Goal: Transaction & Acquisition: Book appointment/travel/reservation

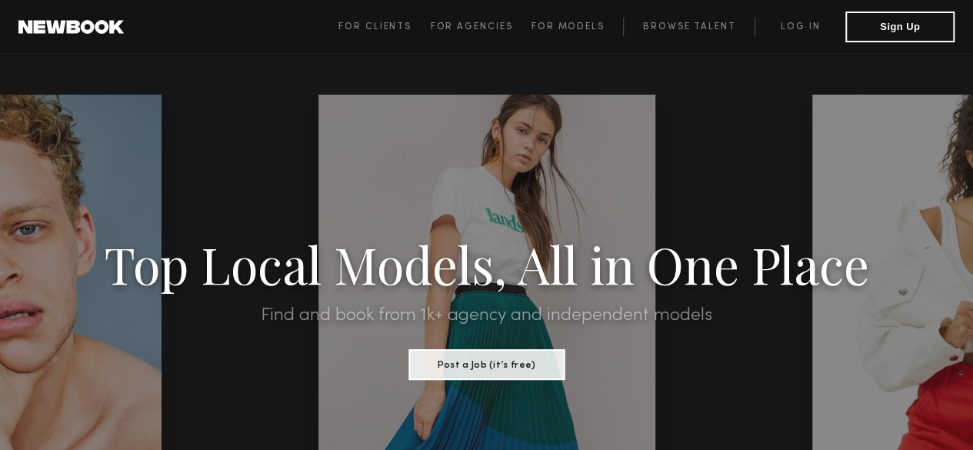
drag, startPoint x: 984, startPoint y: -38, endPoint x: 699, endPoint y: 87, distance: 311.0
click at [908, 28] on button "Sign Up" at bounding box center [899, 26] width 109 height 31
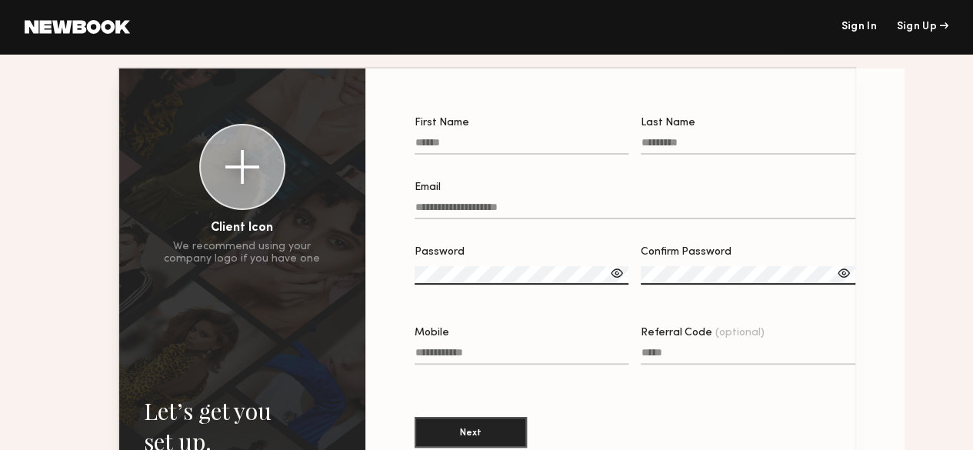
scroll to position [73, 0]
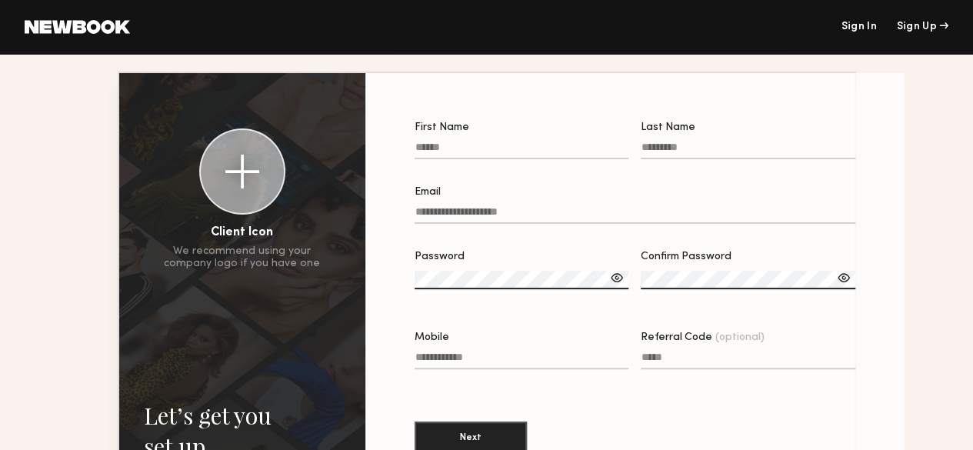
click at [437, 152] on input "First Name" at bounding box center [522, 151] width 215 height 18
type input "****"
click at [660, 149] on input "Last Name" at bounding box center [748, 151] width 215 height 18
type input "*****"
click at [442, 215] on input "Email" at bounding box center [635, 215] width 441 height 18
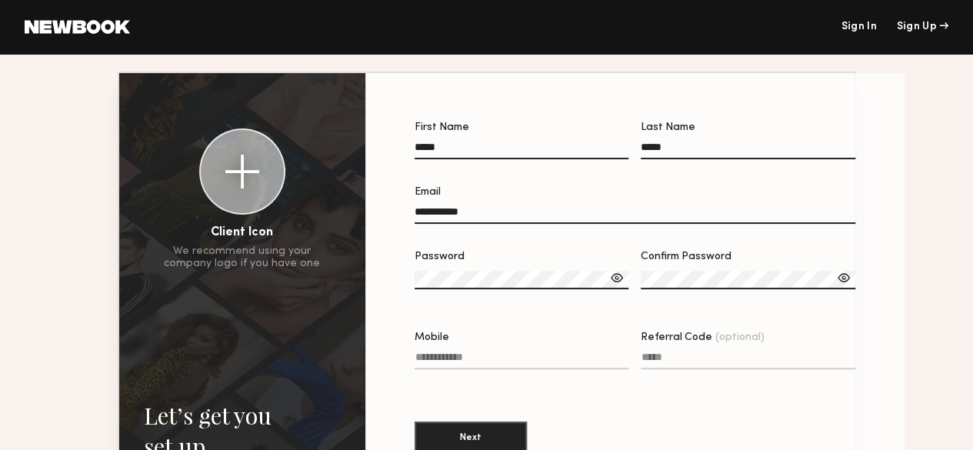
type input "**********"
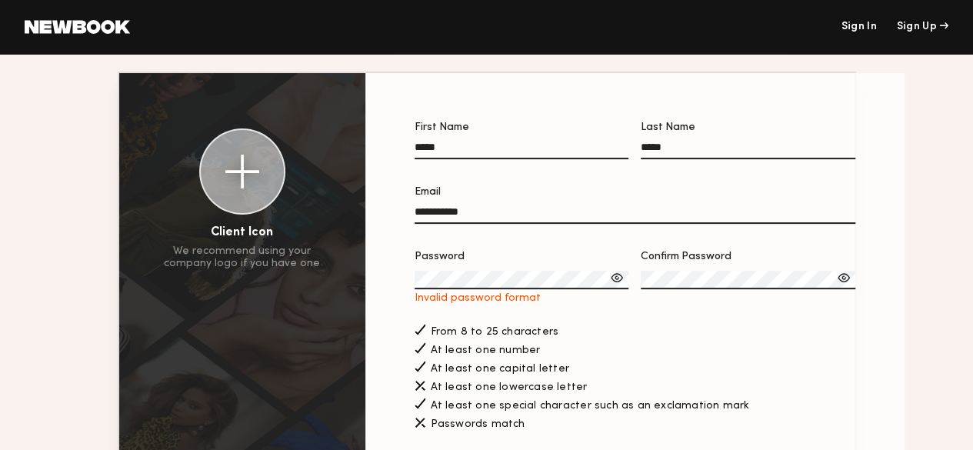
click at [609, 283] on div at bounding box center [616, 277] width 15 height 15
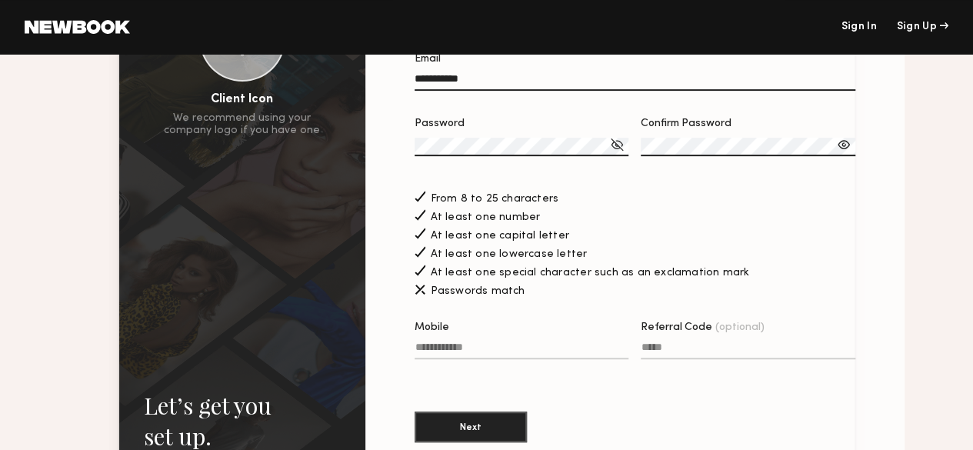
scroll to position [201, 0]
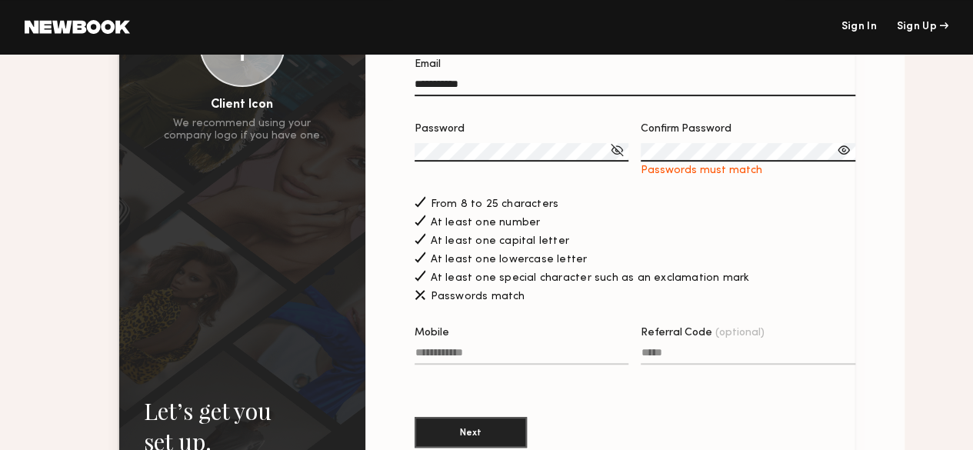
click at [836, 158] on div at bounding box center [843, 149] width 15 height 15
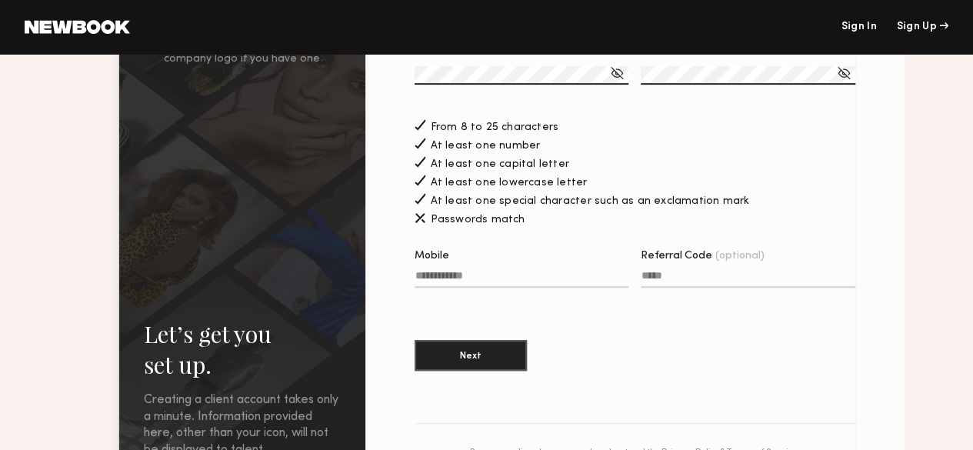
scroll to position [278, 0]
click at [440, 282] on input "Mobile" at bounding box center [522, 278] width 215 height 18
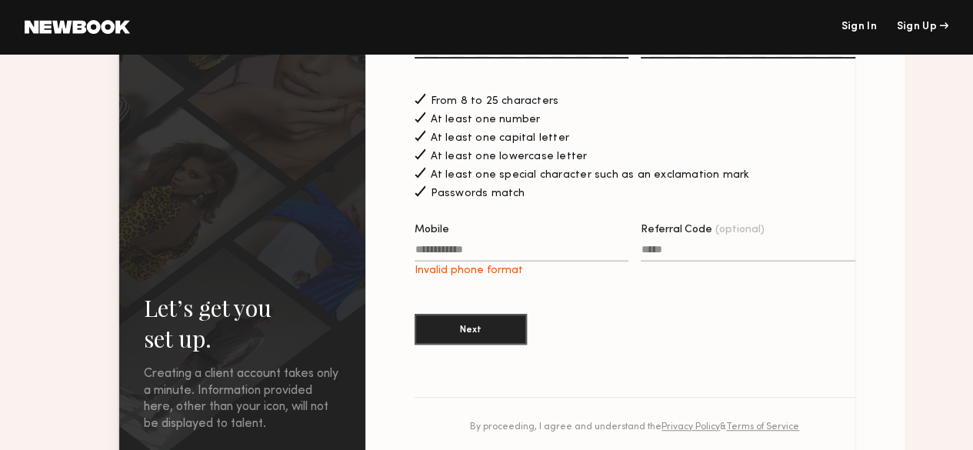
scroll to position [307, 0]
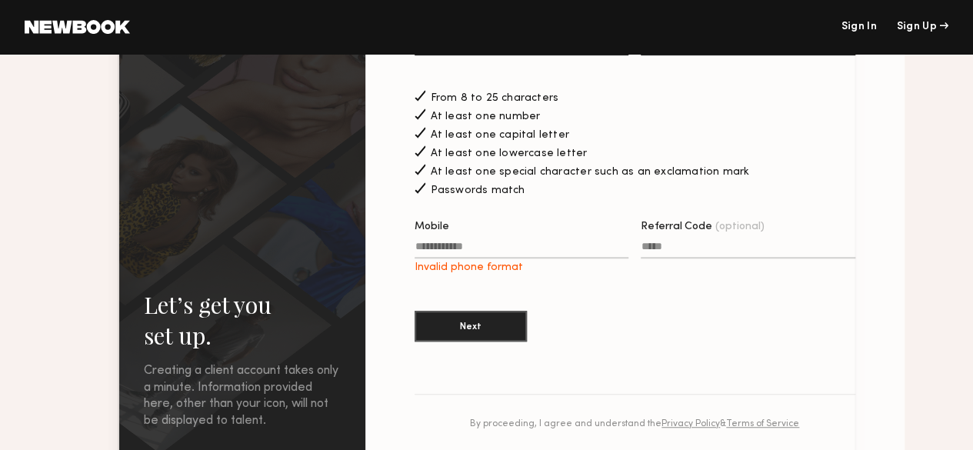
click at [450, 253] on input "Mobile Invalid phone format" at bounding box center [522, 250] width 215 height 18
type input "*"
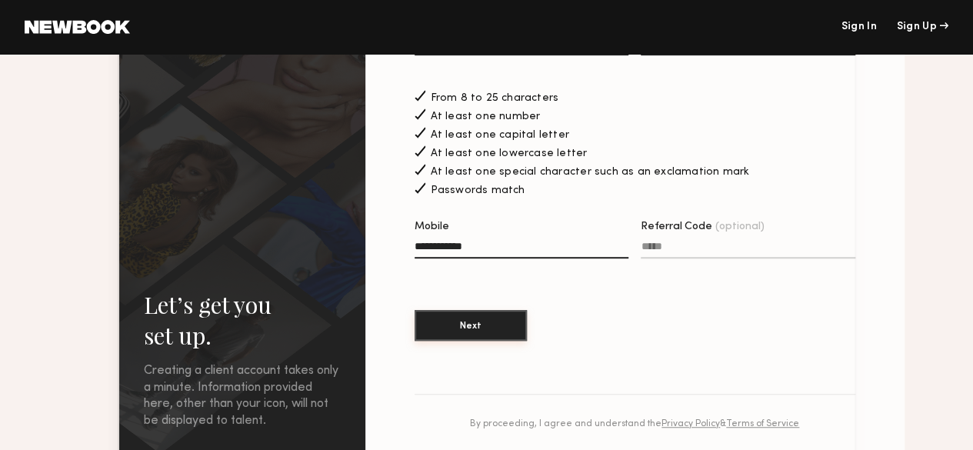
type input "**********"
click at [438, 335] on button "Next" at bounding box center [471, 325] width 112 height 31
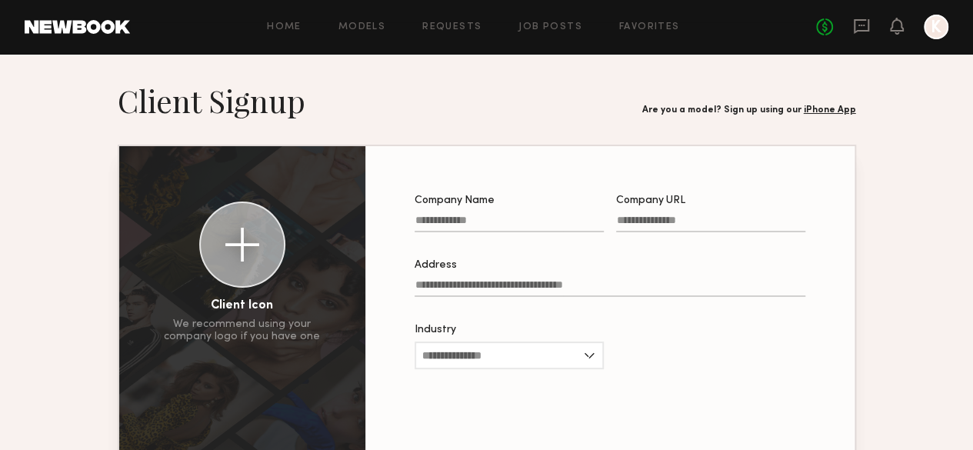
click at [445, 220] on input "Company Name" at bounding box center [509, 224] width 189 height 18
type input "***"
click at [634, 227] on input "Company URL" at bounding box center [710, 224] width 189 height 18
type input "**********"
click at [589, 362] on input "Industry" at bounding box center [509, 356] width 189 height 28
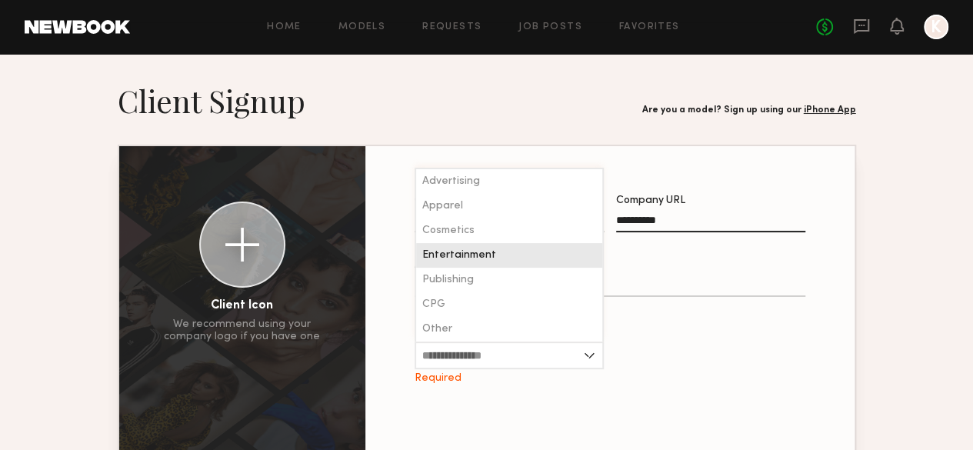
click at [437, 261] on span "Entertainment" at bounding box center [459, 255] width 74 height 11
type input "**********"
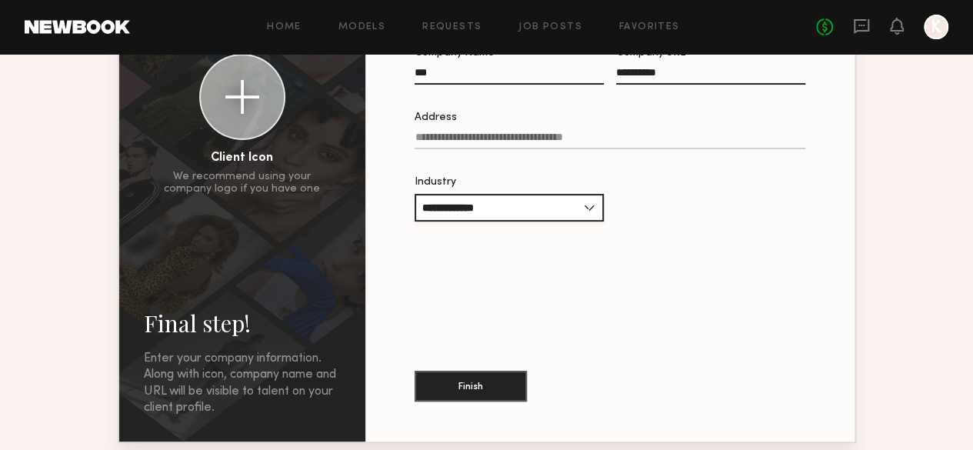
scroll to position [145, 0]
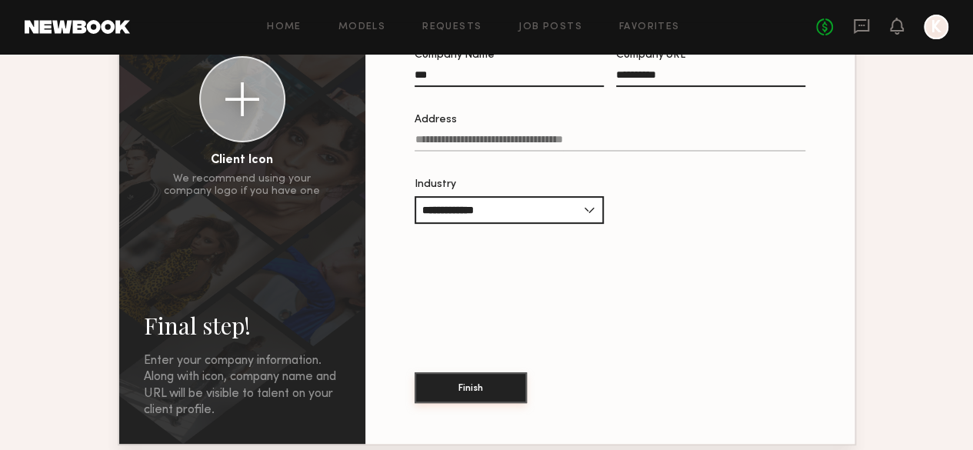
click at [469, 382] on button "Finish" at bounding box center [471, 387] width 112 height 31
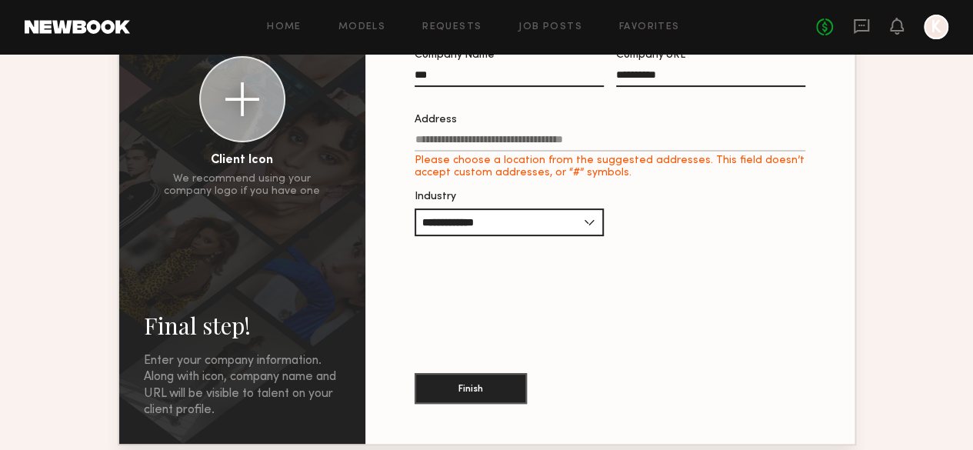
click at [415, 144] on input "Address Please choose a location from the suggested addresses. This field doesn…" at bounding box center [610, 143] width 391 height 18
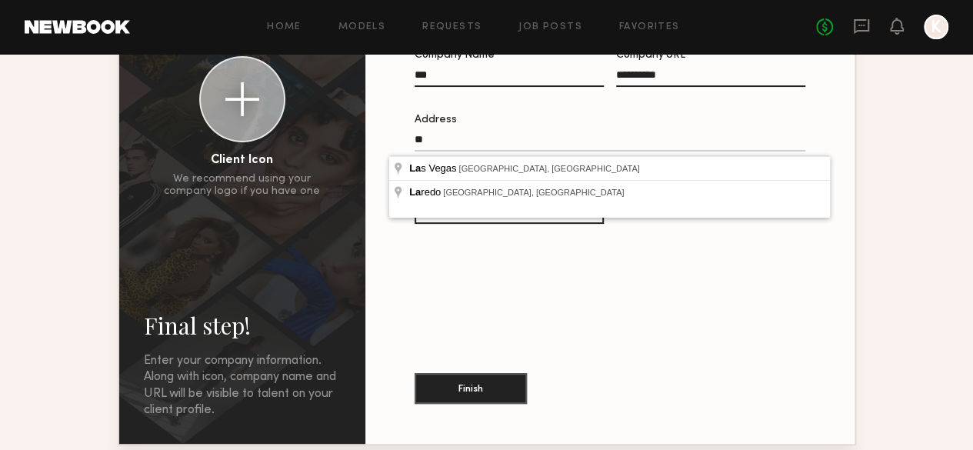
type input "*"
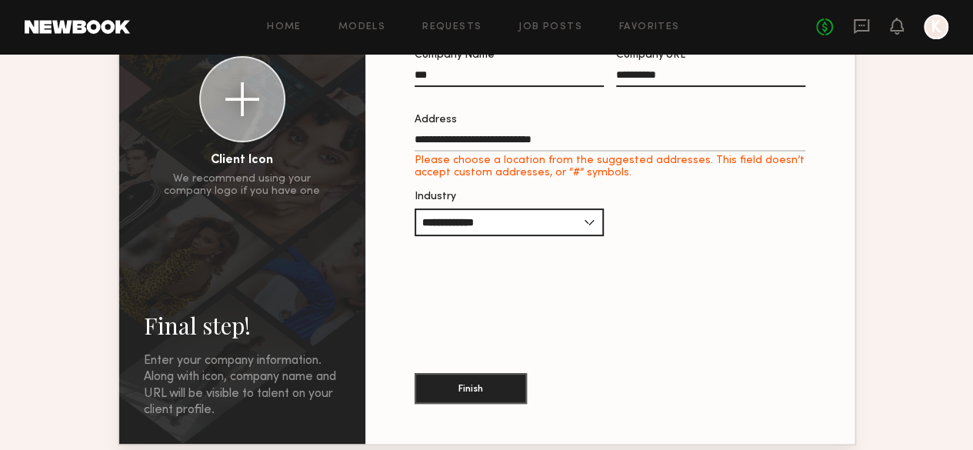
type input "**********"
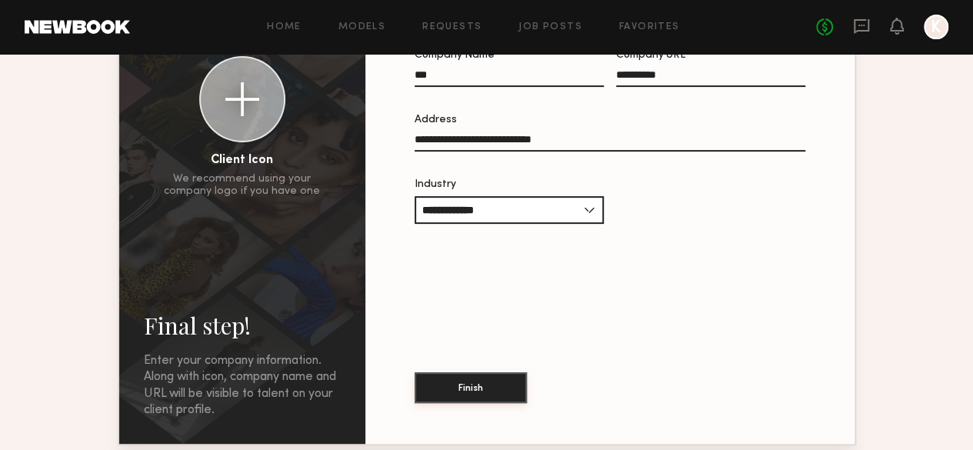
click at [440, 382] on button "Finish" at bounding box center [471, 387] width 112 height 31
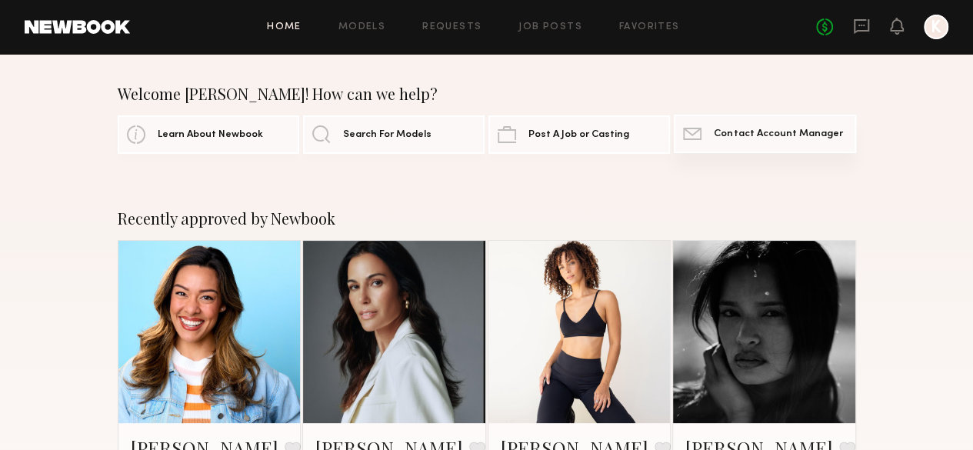
click at [756, 136] on span "Contact Account Manager" at bounding box center [778, 134] width 128 height 10
click at [572, 136] on span "Post A Job or Casting" at bounding box center [579, 134] width 101 height 10
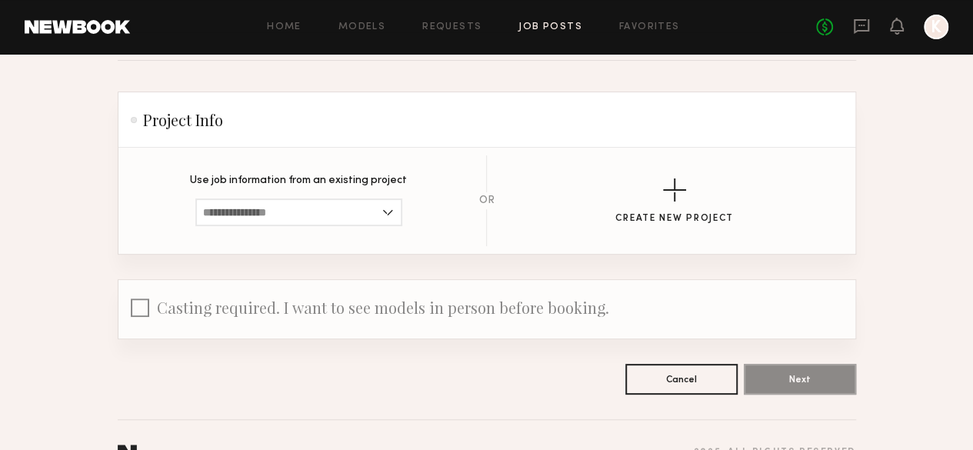
scroll to position [77, 0]
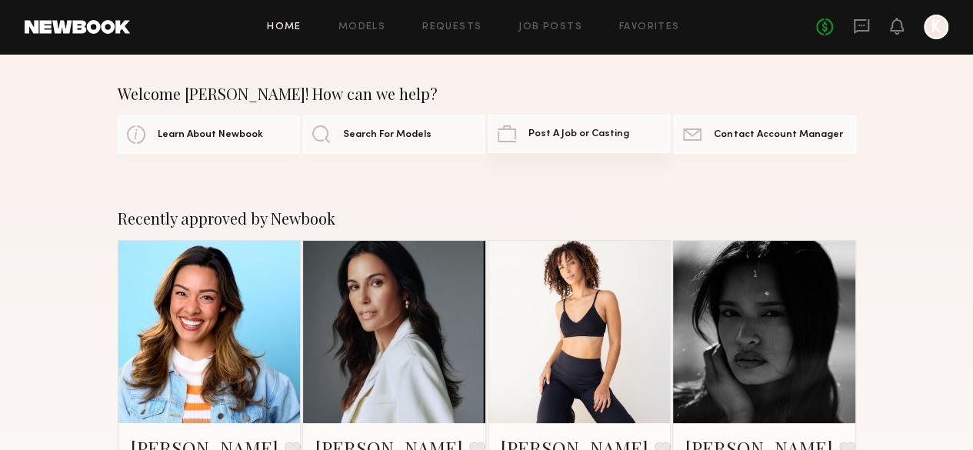
click at [595, 135] on span "Post A Job or Casting" at bounding box center [579, 134] width 101 height 10
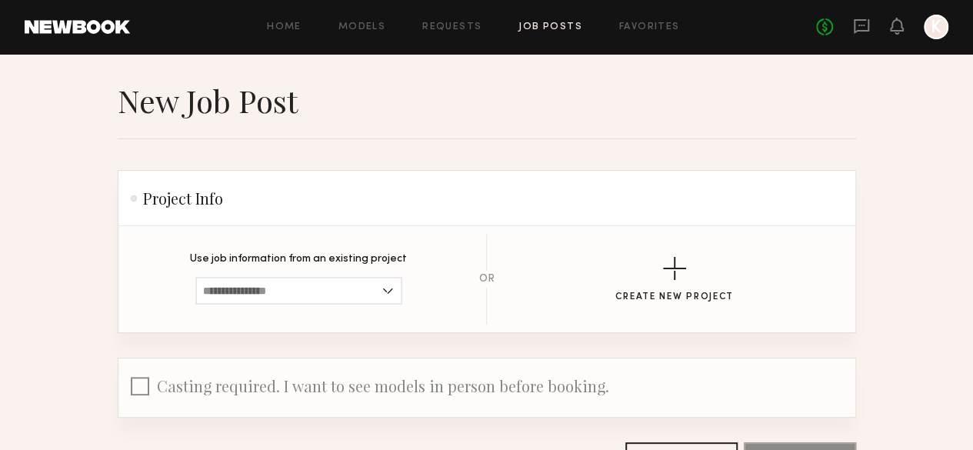
click at [0, 0] on button at bounding box center [0, 0] width 0 height 0
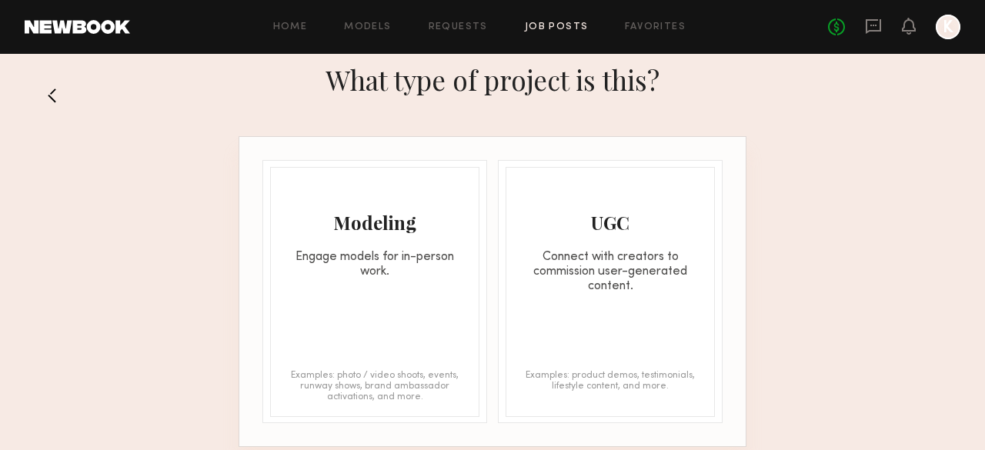
click at [54, 95] on button at bounding box center [58, 95] width 25 height 25
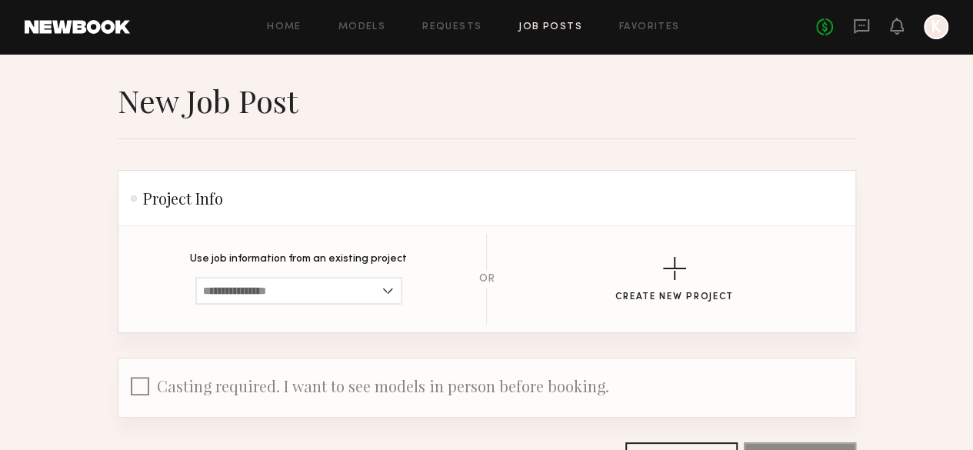
click at [0, 0] on button at bounding box center [0, 0] width 0 height 0
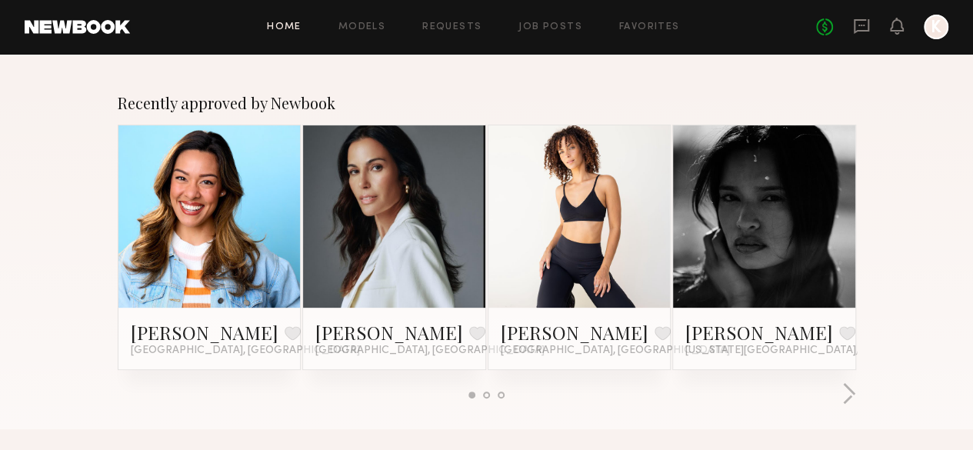
scroll to position [144, 0]
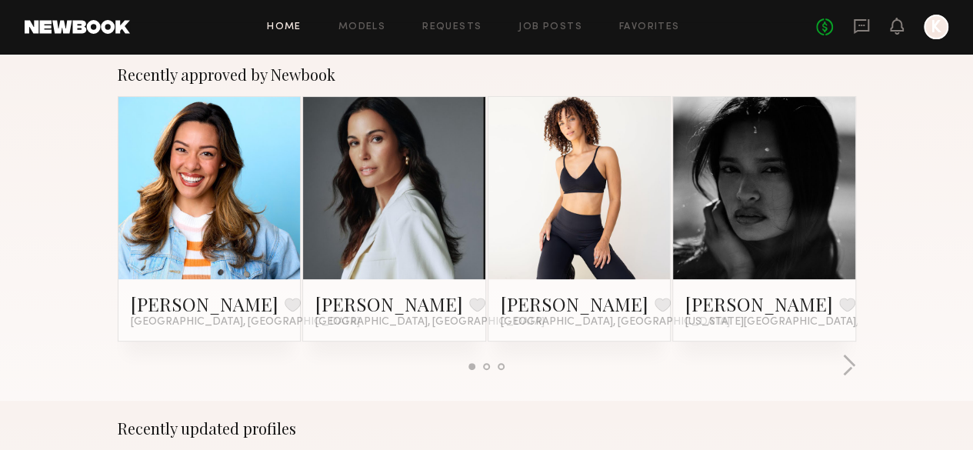
click at [600, 207] on link at bounding box center [580, 188] width 84 height 182
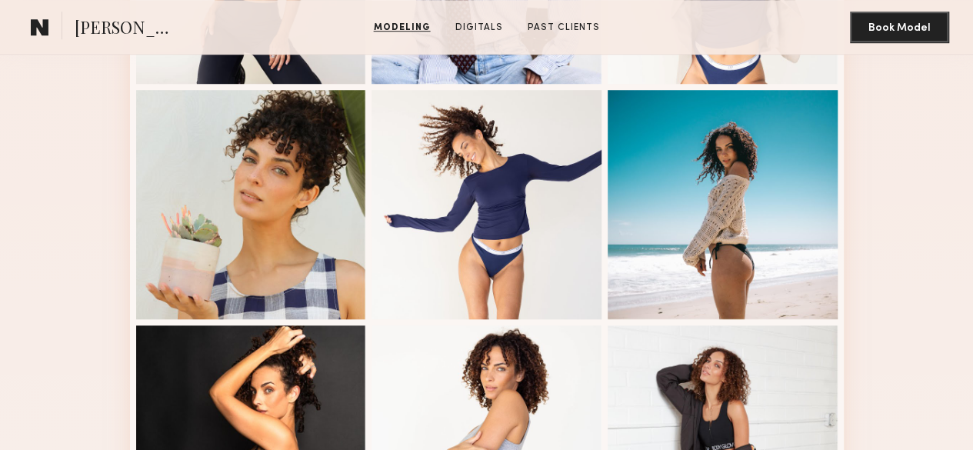
scroll to position [552, 0]
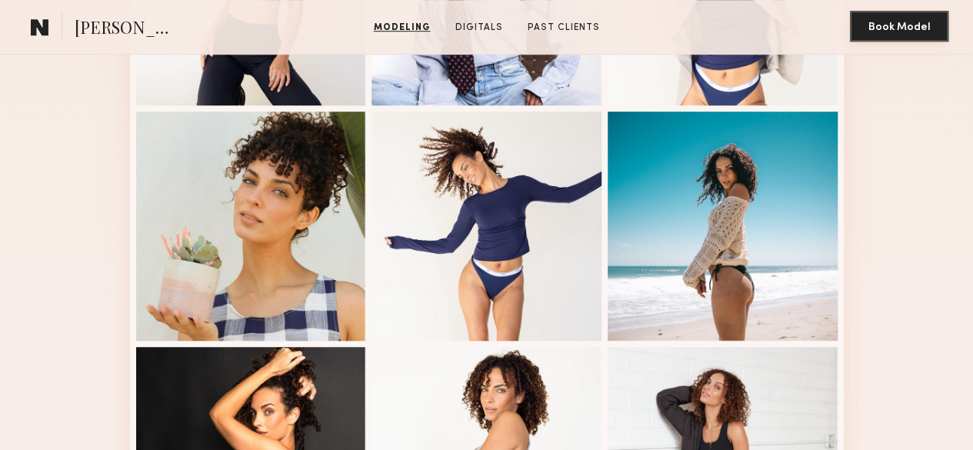
click at [899, 31] on button "Book Model" at bounding box center [899, 26] width 98 height 31
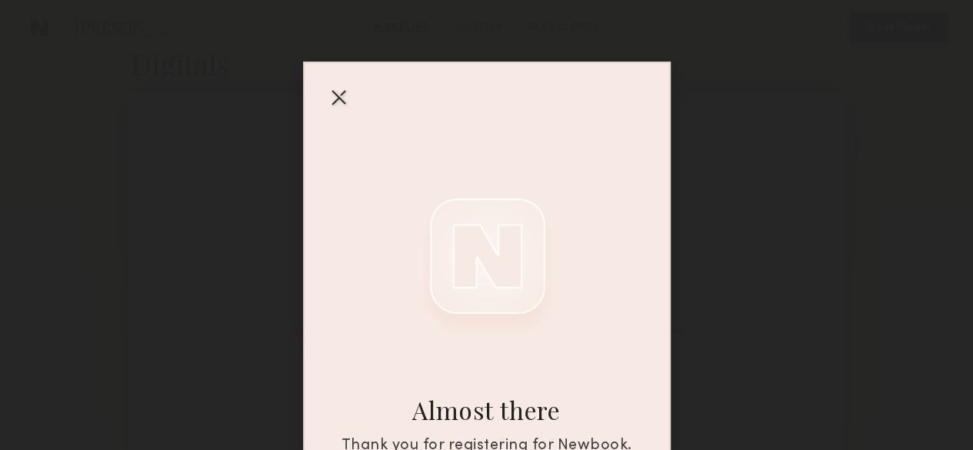
scroll to position [1380, 0]
click at [335, 95] on div at bounding box center [338, 97] width 25 height 25
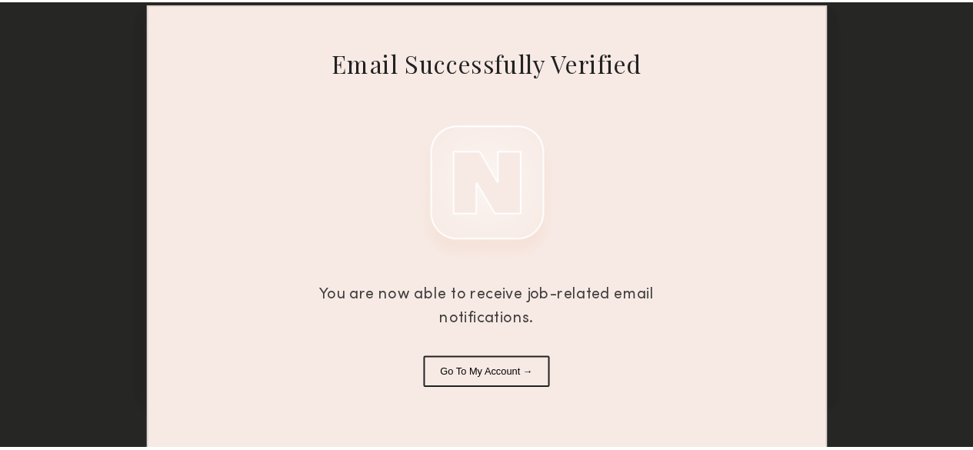
scroll to position [61, 0]
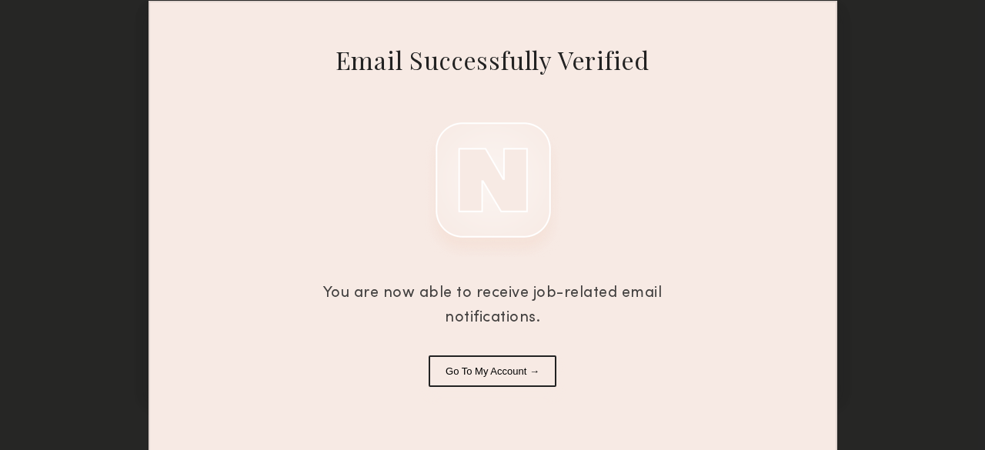
click at [473, 378] on button "Go To My Account →" at bounding box center [492, 371] width 128 height 32
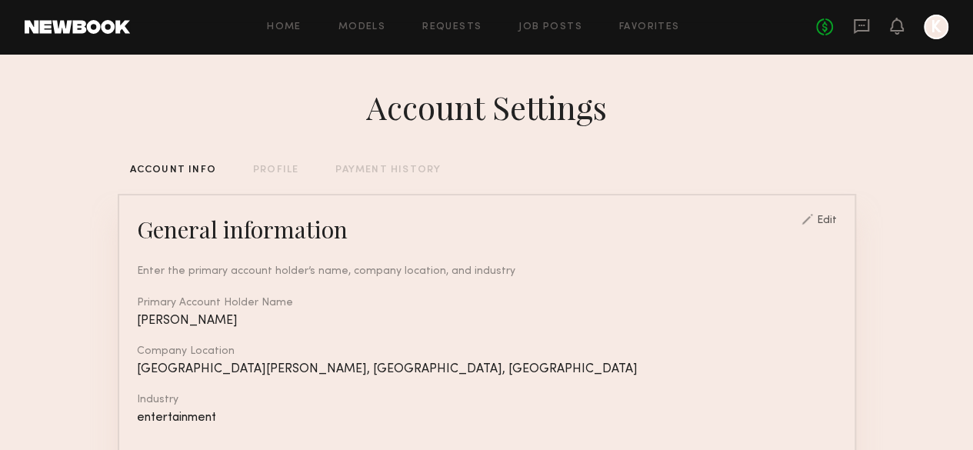
scroll to position [33, 0]
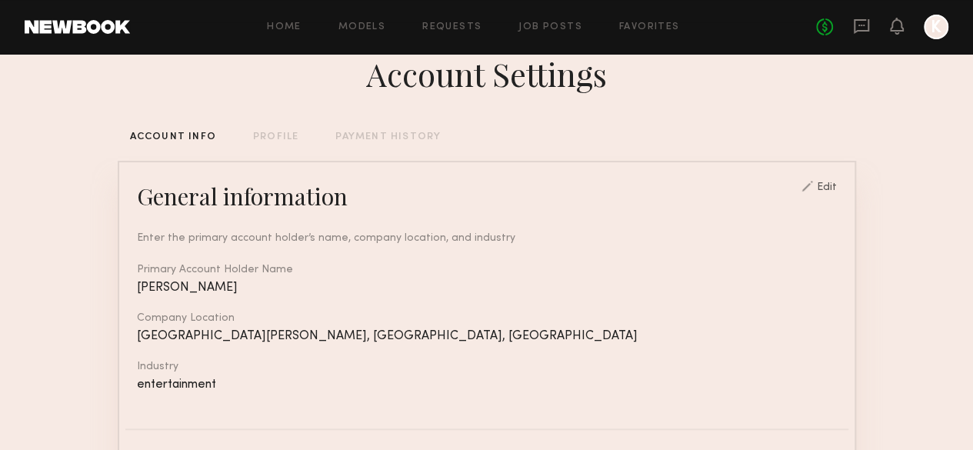
click at [253, 137] on div "PROFILE" at bounding box center [275, 137] width 45 height 10
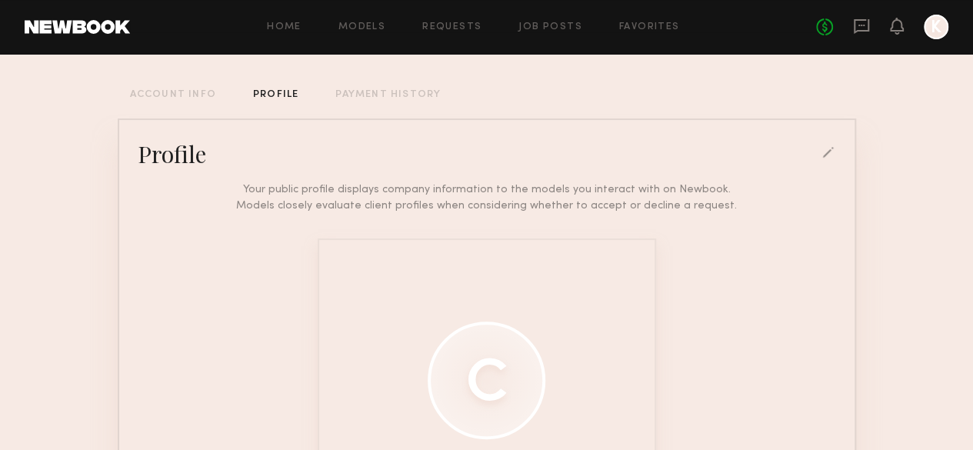
scroll to position [74, 0]
click at [346, 98] on div "PAYMENT HISTORY" at bounding box center [387, 97] width 105 height 10
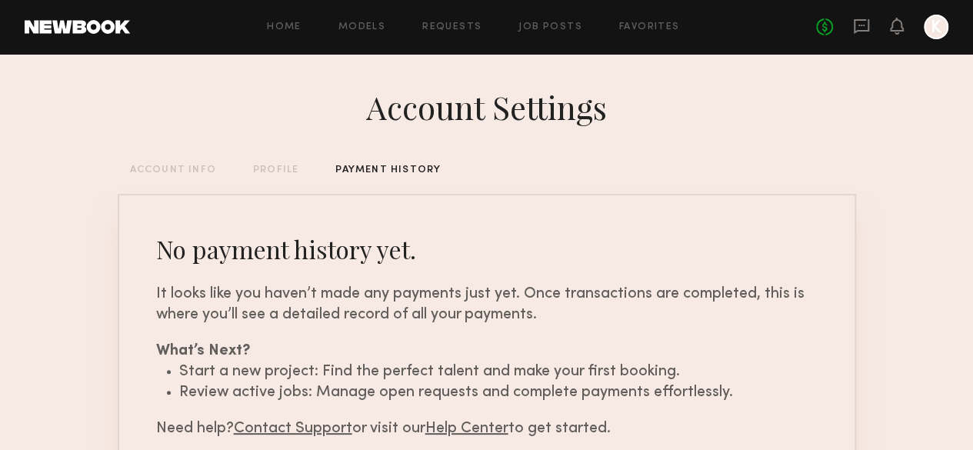
click at [253, 173] on div "PROFILE" at bounding box center [275, 170] width 45 height 10
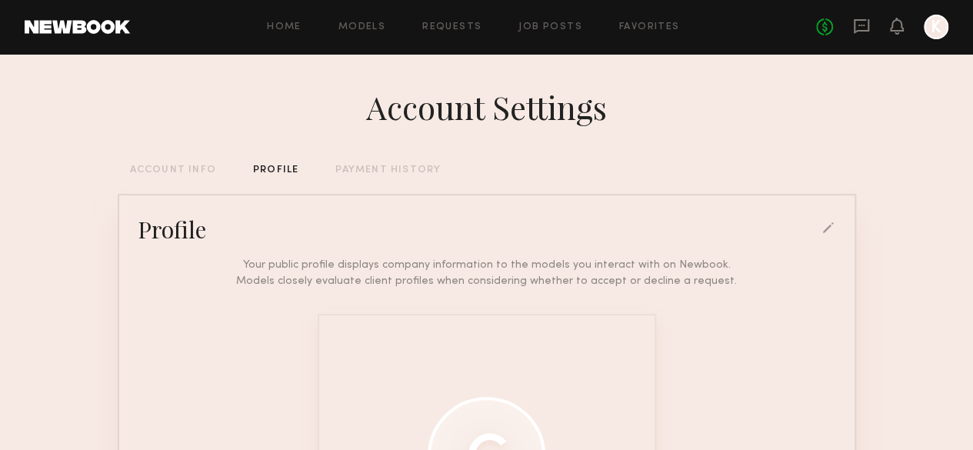
click at [133, 175] on div "ACCOUNT INFO" at bounding box center [173, 170] width 86 height 10
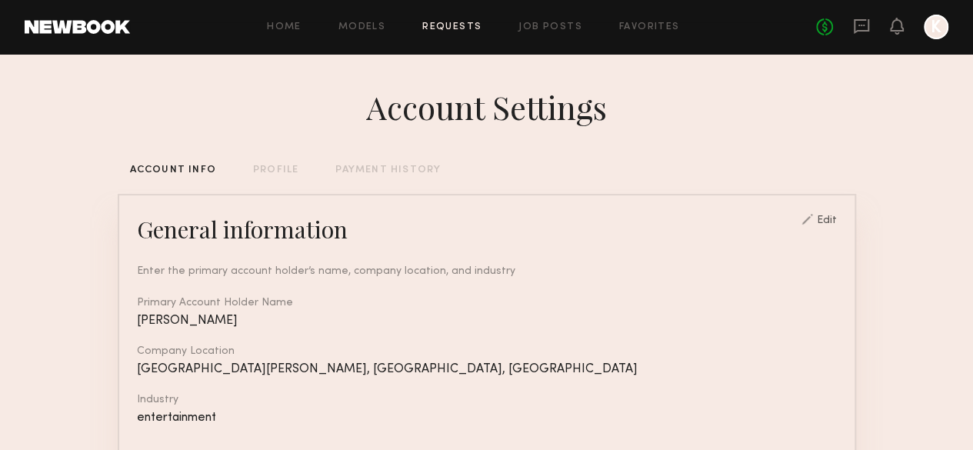
click at [442, 25] on link "Requests" at bounding box center [451, 27] width 59 height 10
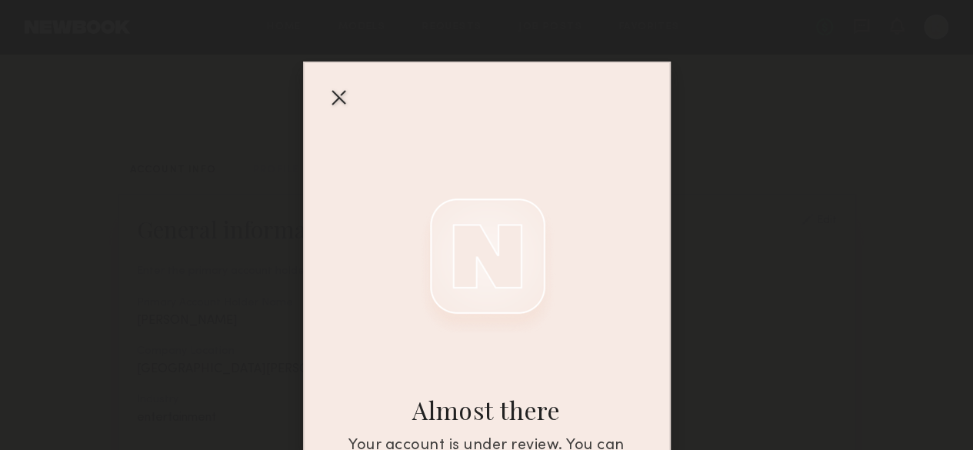
click at [332, 96] on div at bounding box center [338, 97] width 25 height 25
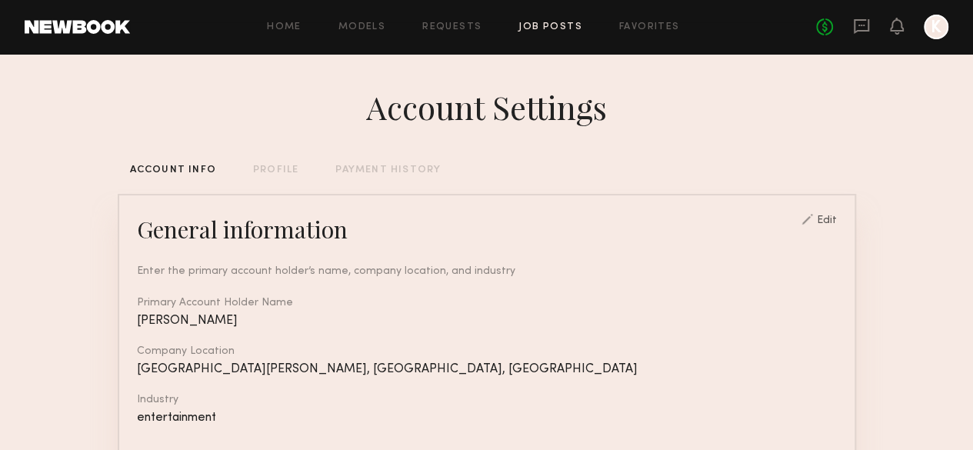
click at [548, 29] on link "Job Posts" at bounding box center [551, 27] width 64 height 10
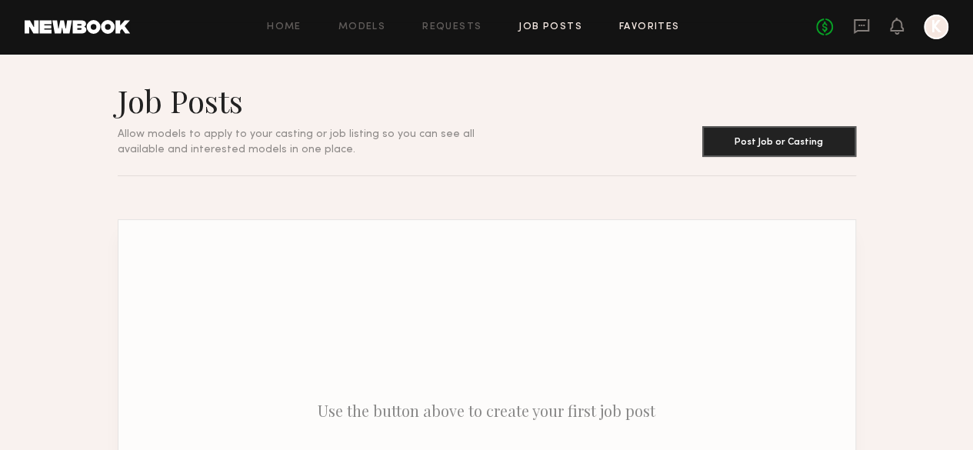
click at [641, 29] on link "Favorites" at bounding box center [649, 27] width 61 height 10
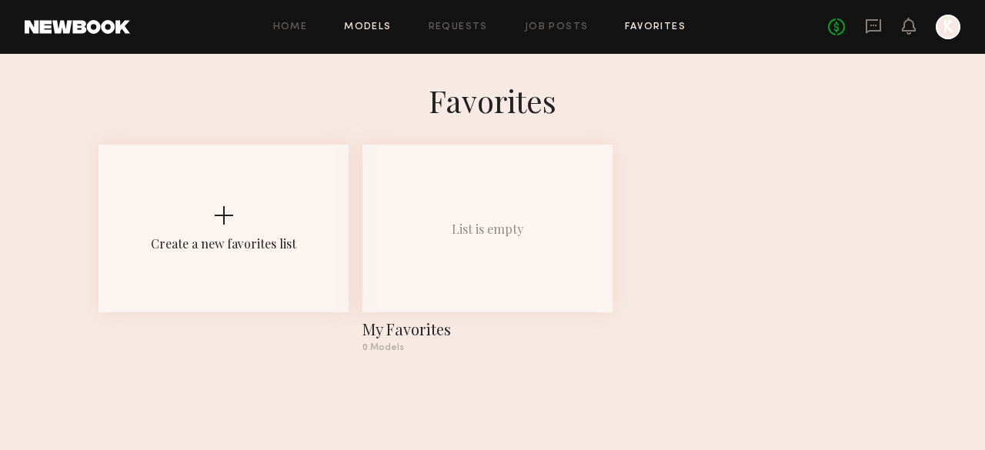
click at [380, 22] on link "Models" at bounding box center [367, 27] width 47 height 10
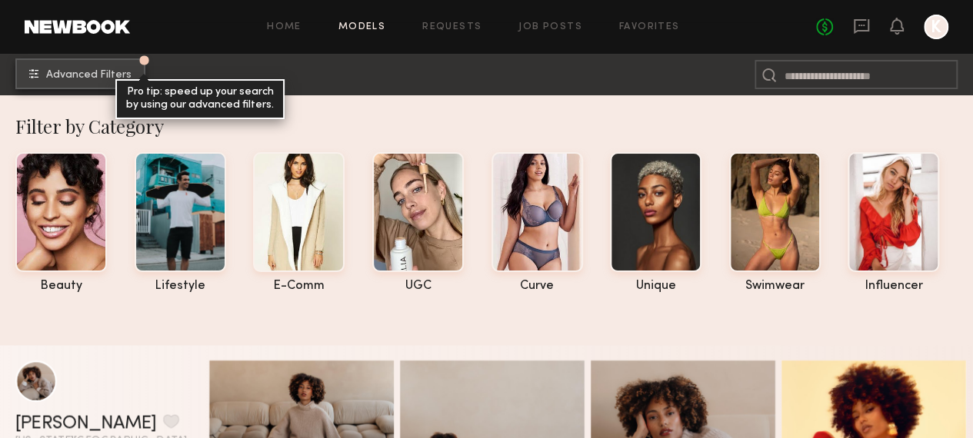
click at [63, 74] on span "Advanced Filters" at bounding box center [88, 75] width 85 height 11
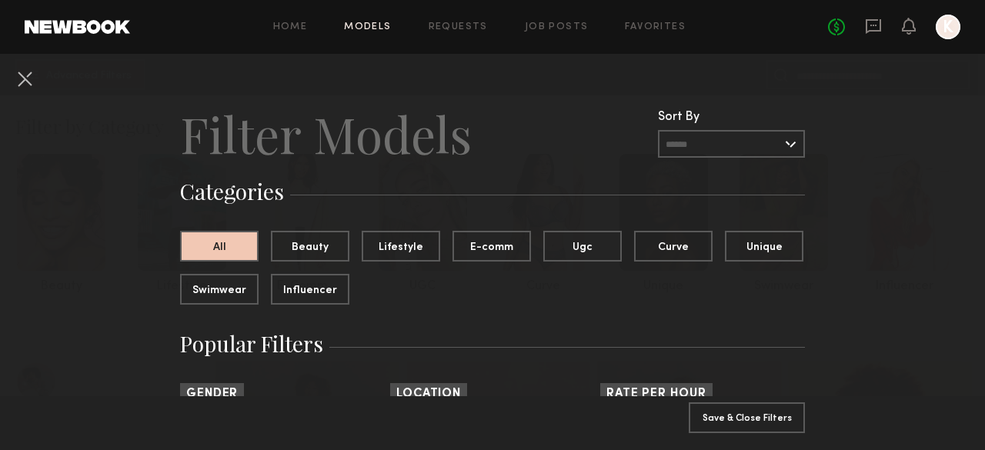
click at [784, 148] on input "text" at bounding box center [731, 144] width 147 height 28
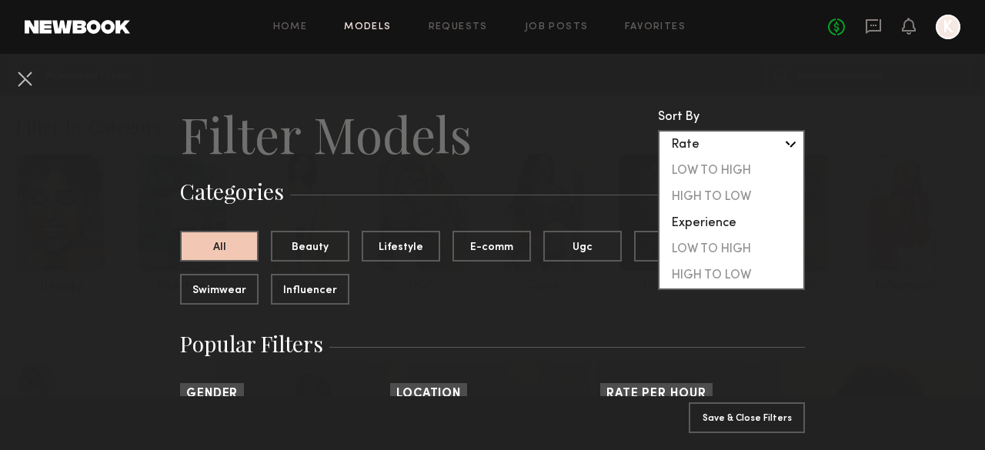
click at [784, 147] on div "Rate" at bounding box center [731, 145] width 144 height 26
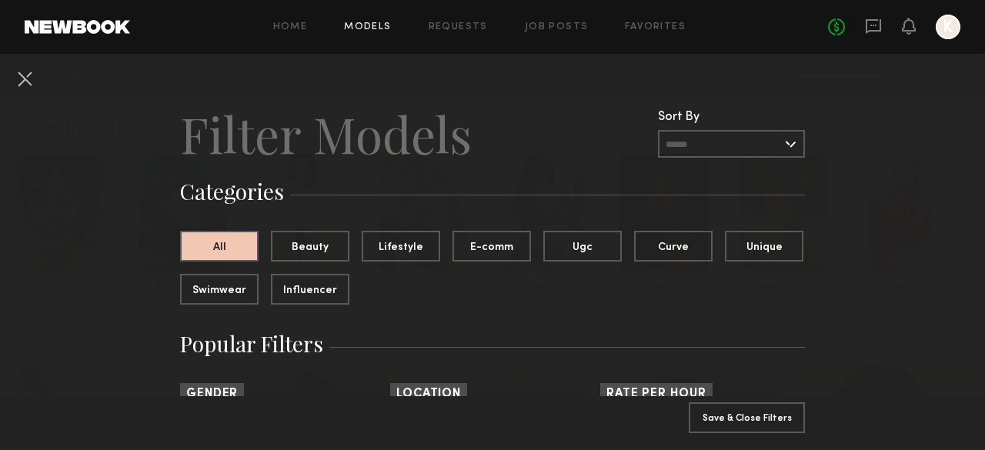
click at [27, 77] on button at bounding box center [24, 78] width 25 height 25
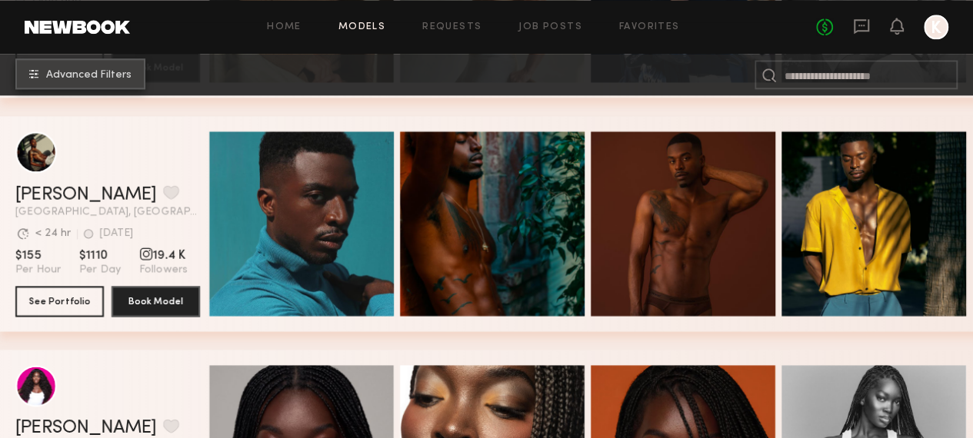
scroll to position [895, 0]
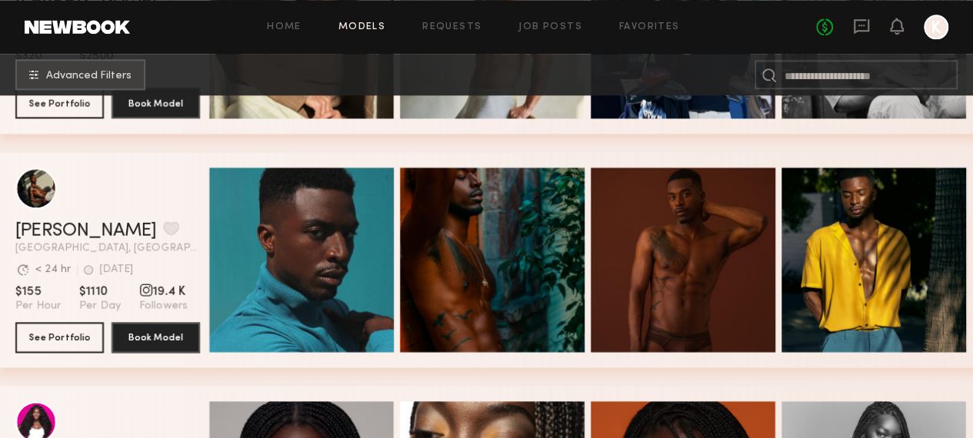
click at [170, 305] on span "Followers" at bounding box center [163, 306] width 48 height 14
click at [139, 288] on div "grid" at bounding box center [146, 290] width 14 height 14
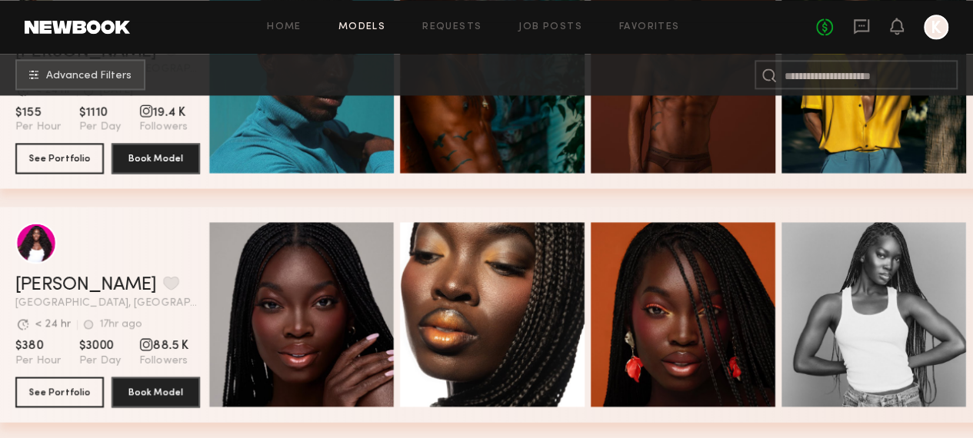
scroll to position [1046, 0]
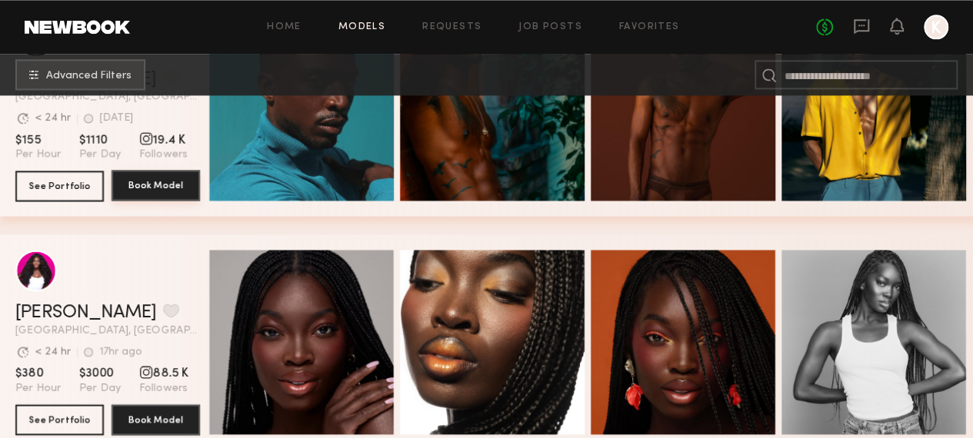
click at [165, 179] on button "Book Model" at bounding box center [156, 185] width 88 height 31
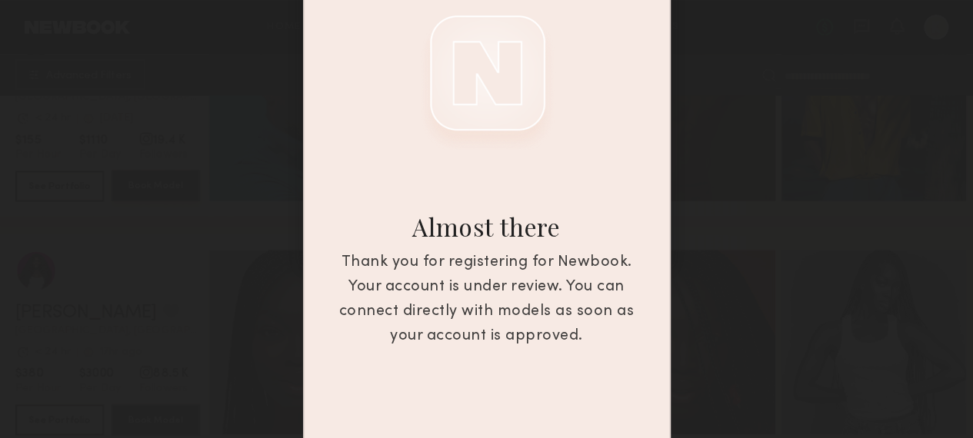
scroll to position [0, 0]
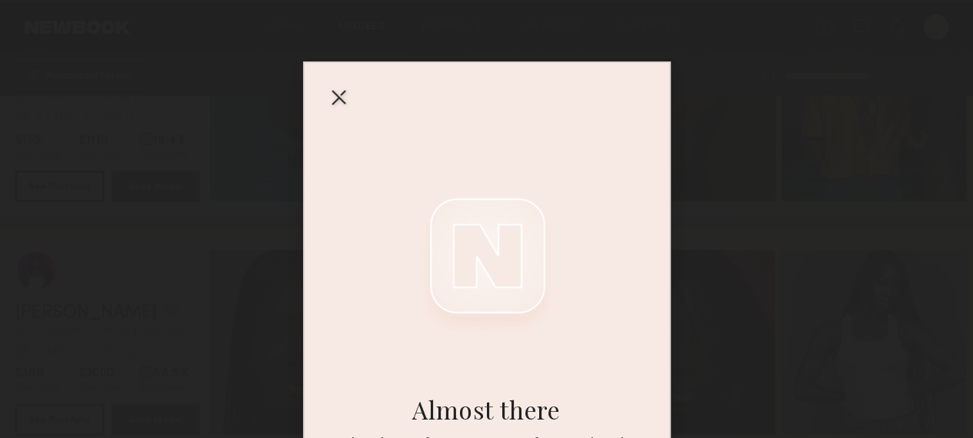
click at [340, 98] on div at bounding box center [338, 97] width 25 height 25
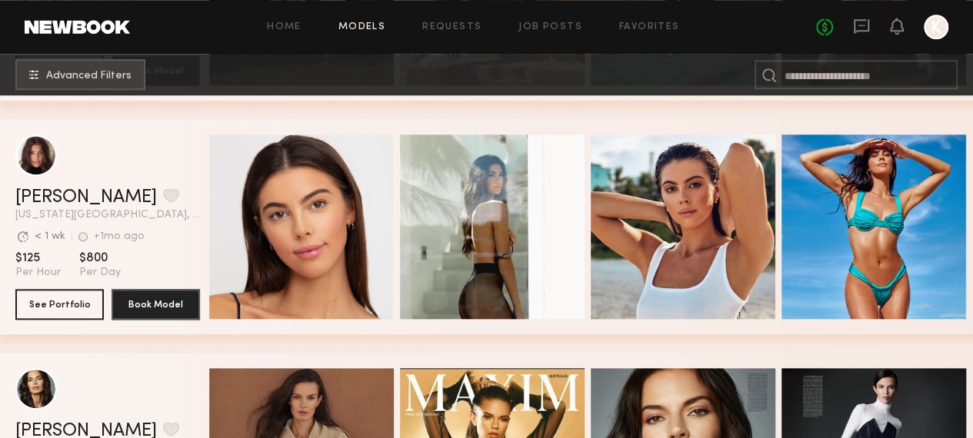
scroll to position [6529, 0]
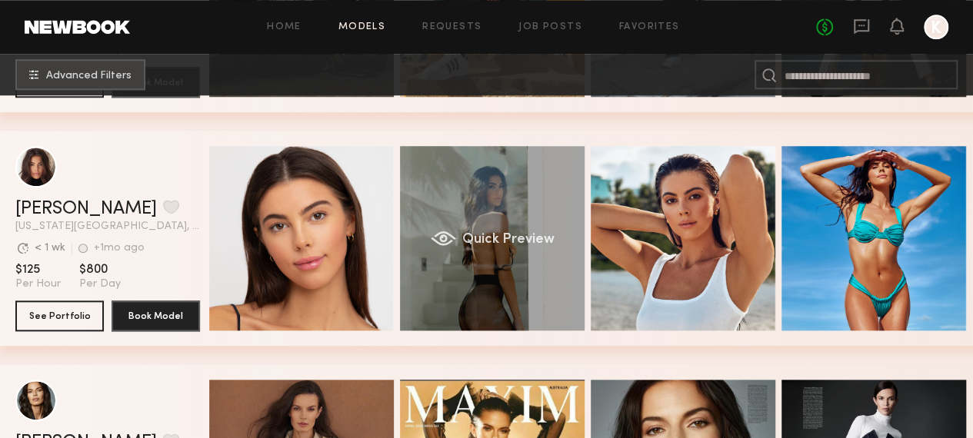
click at [452, 193] on div "Quick Preview" at bounding box center [492, 238] width 185 height 185
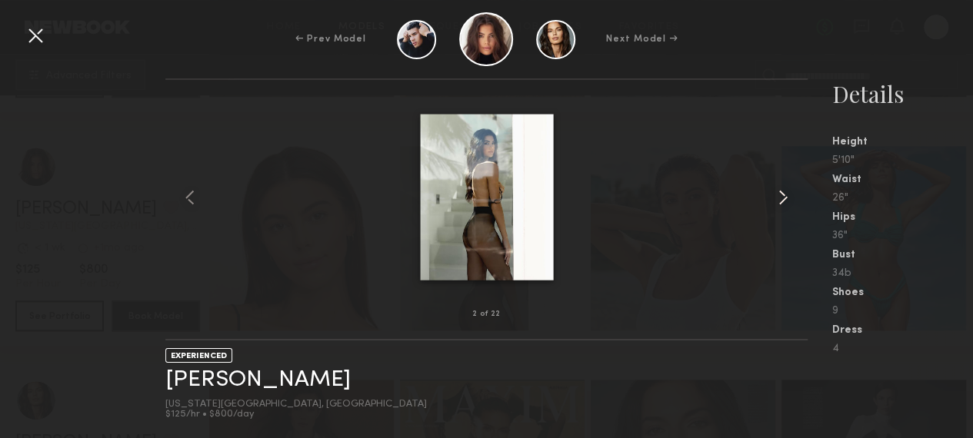
click at [785, 196] on common-icon at bounding box center [783, 197] width 25 height 25
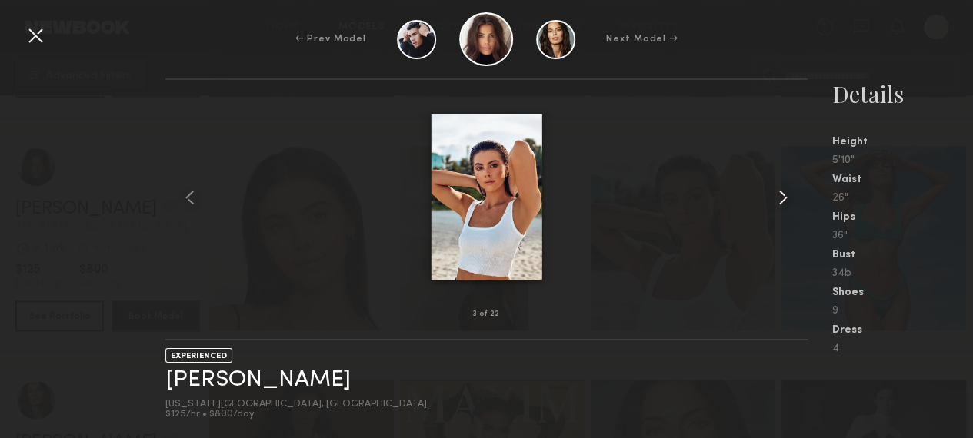
click at [785, 196] on common-icon at bounding box center [783, 197] width 25 height 25
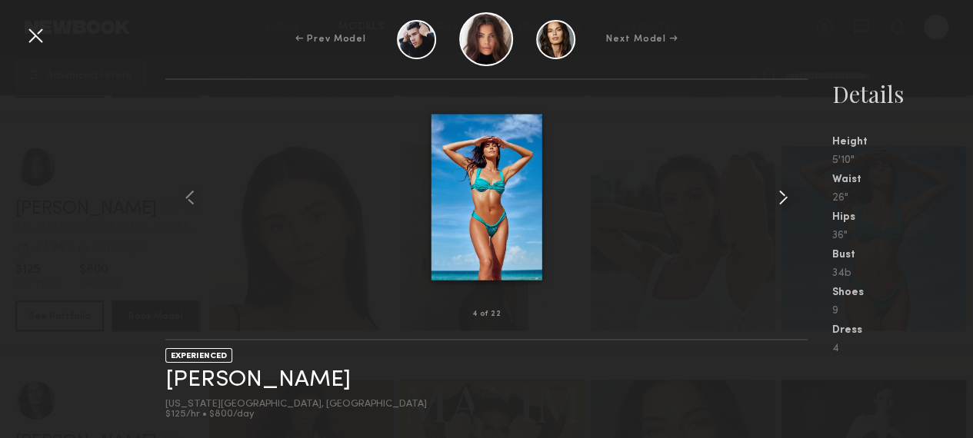
click at [785, 196] on common-icon at bounding box center [783, 197] width 25 height 25
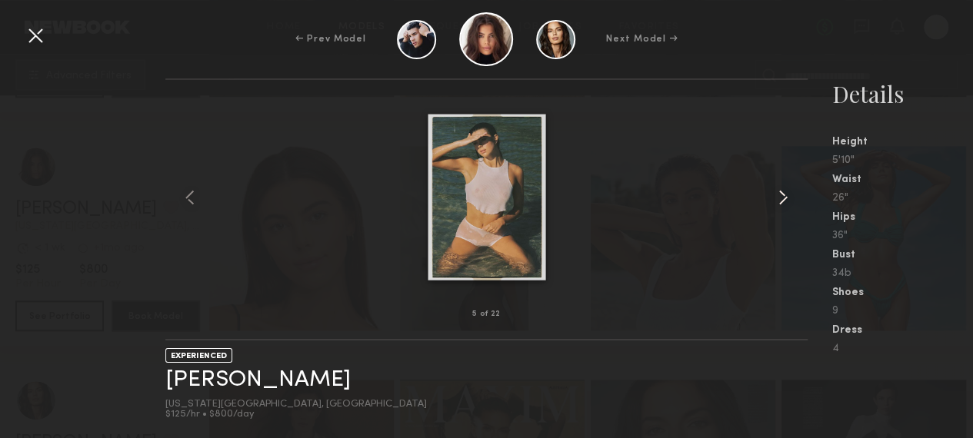
click at [785, 196] on common-icon at bounding box center [783, 197] width 25 height 25
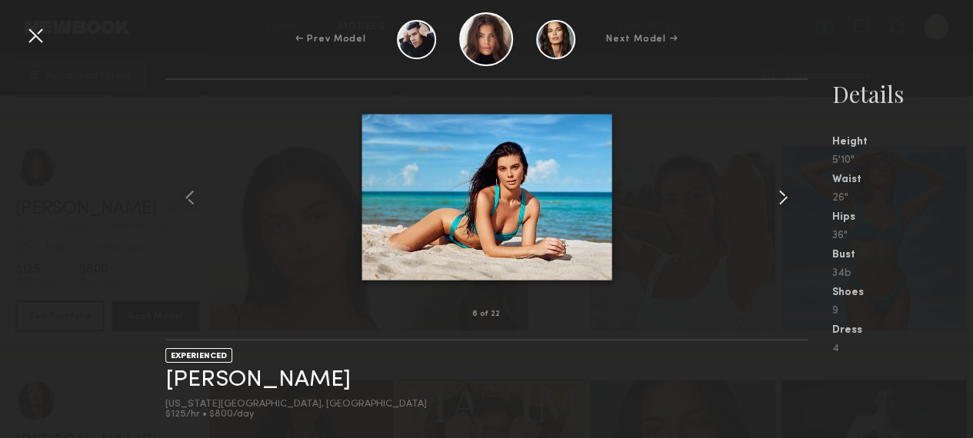
click at [785, 196] on common-icon at bounding box center [783, 197] width 25 height 25
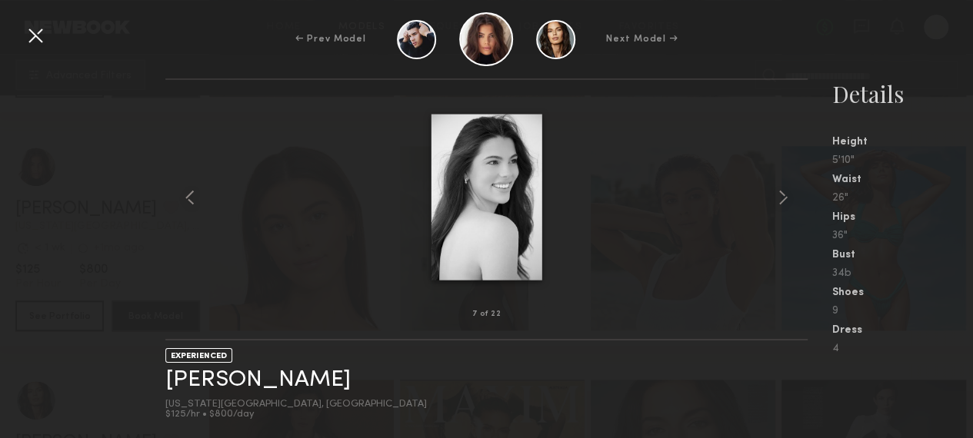
click at [662, 37] on div "Next Model →" at bounding box center [642, 39] width 72 height 14
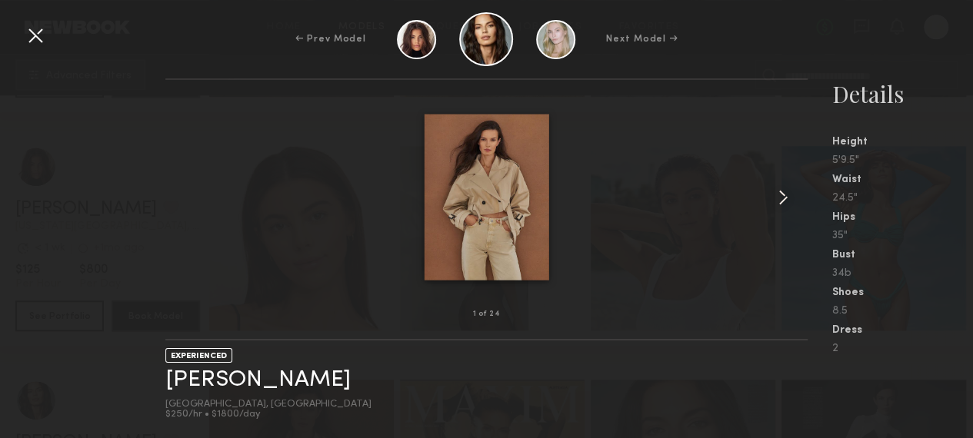
click at [783, 196] on common-icon at bounding box center [783, 197] width 25 height 25
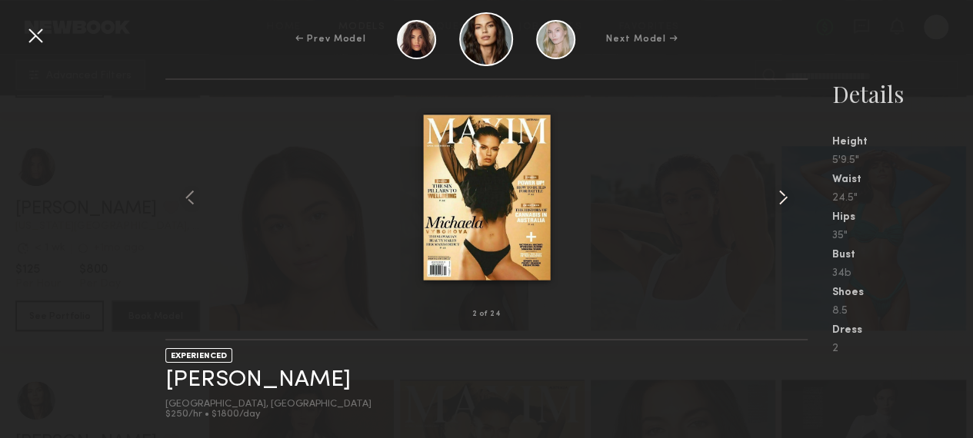
click at [783, 196] on common-icon at bounding box center [783, 197] width 25 height 25
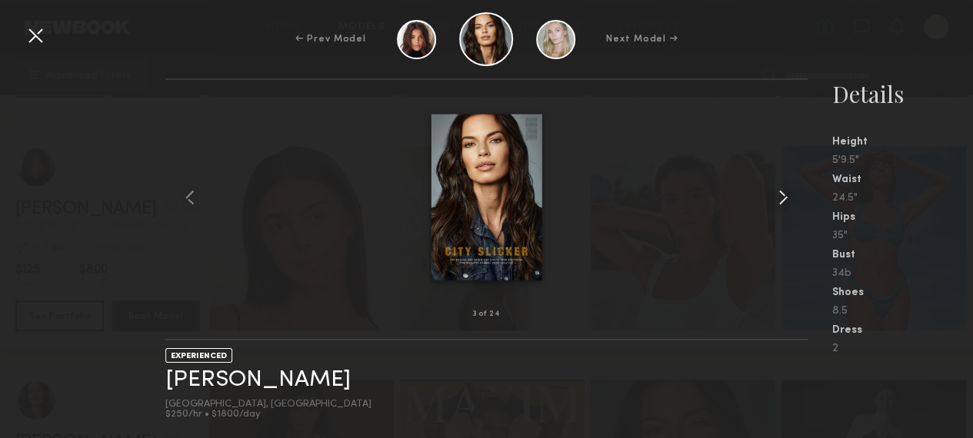
click at [783, 196] on common-icon at bounding box center [783, 197] width 25 height 25
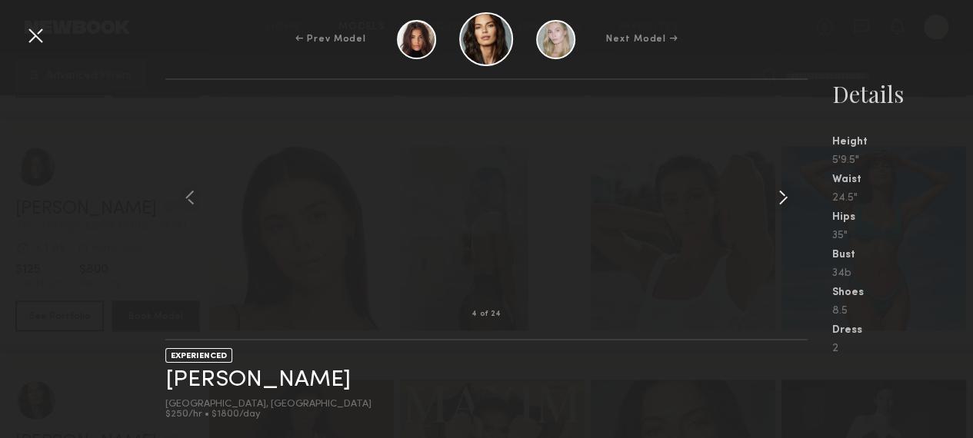
click at [783, 196] on common-icon at bounding box center [783, 197] width 25 height 25
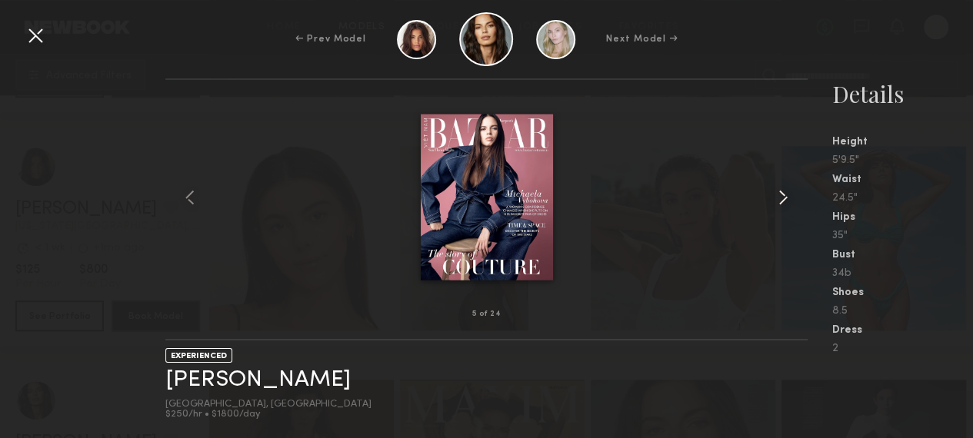
click at [783, 196] on common-icon at bounding box center [783, 197] width 25 height 25
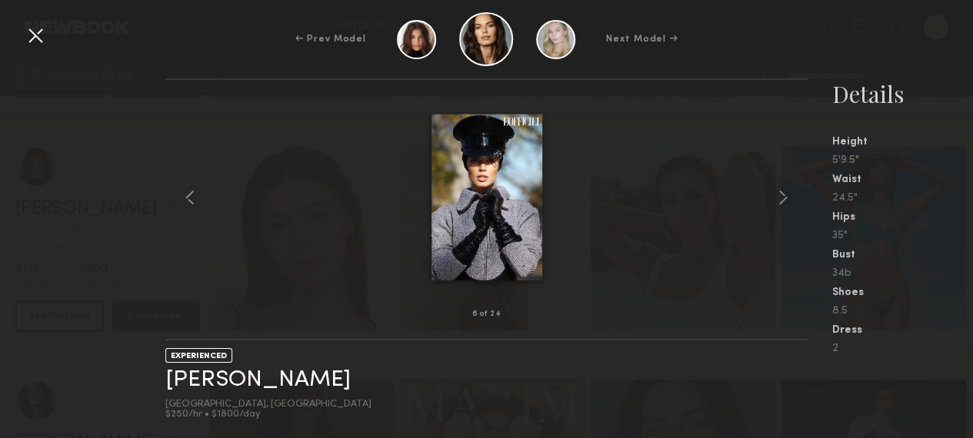
click at [637, 35] on div "Next Model →" at bounding box center [642, 39] width 72 height 14
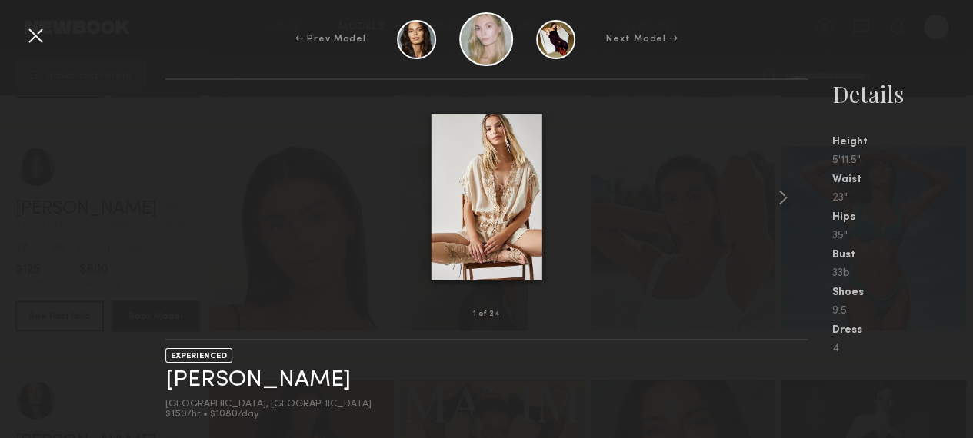
click at [29, 36] on div at bounding box center [35, 35] width 25 height 25
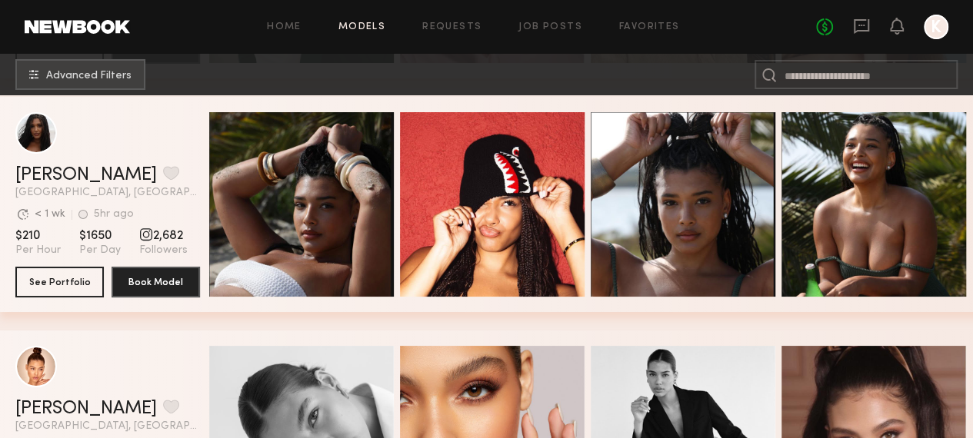
scroll to position [8725, 0]
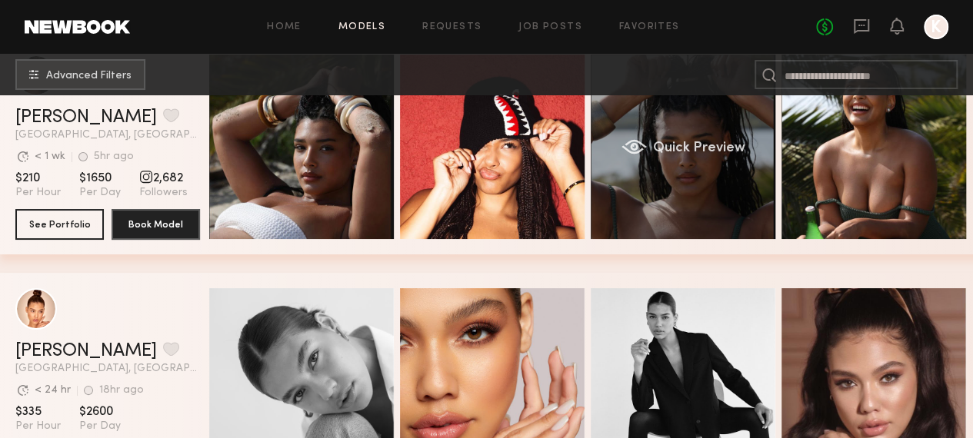
click at [680, 168] on div "Quick Preview" at bounding box center [683, 147] width 185 height 185
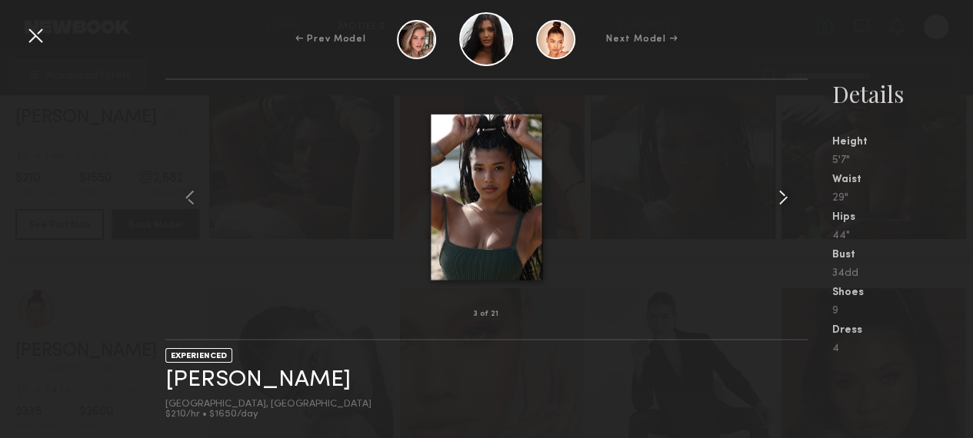
click at [787, 202] on common-icon at bounding box center [783, 197] width 25 height 25
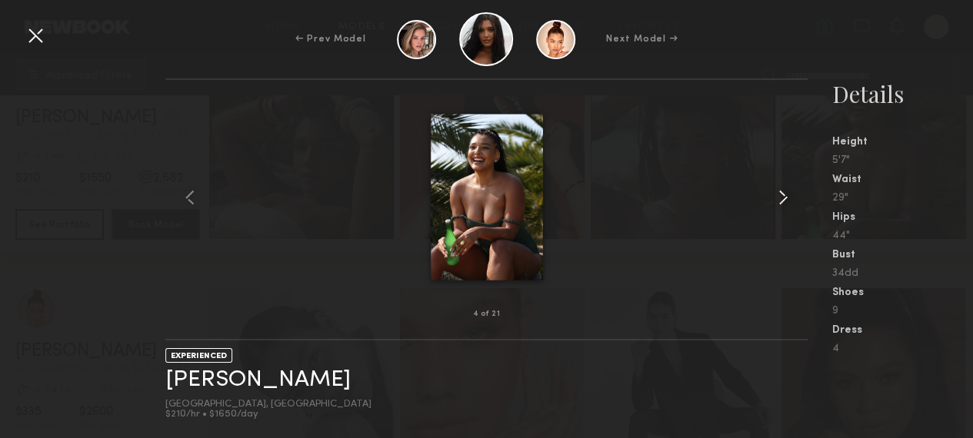
click at [787, 202] on common-icon at bounding box center [783, 197] width 25 height 25
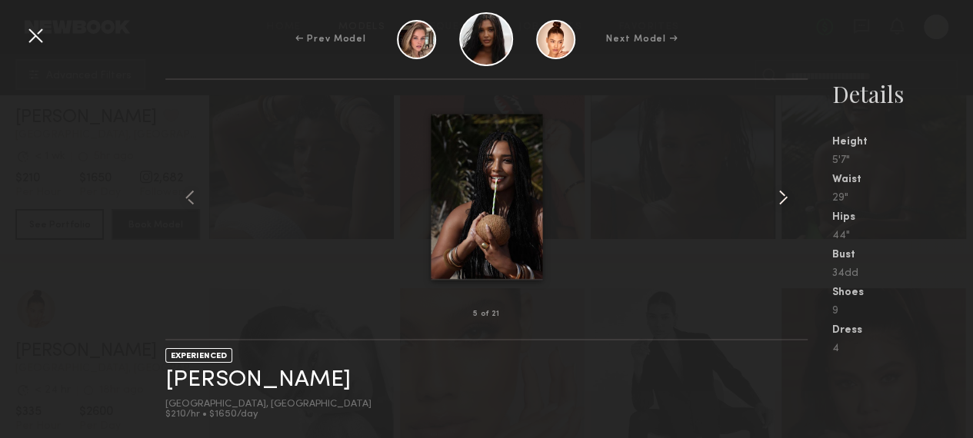
click at [787, 202] on common-icon at bounding box center [783, 197] width 25 height 25
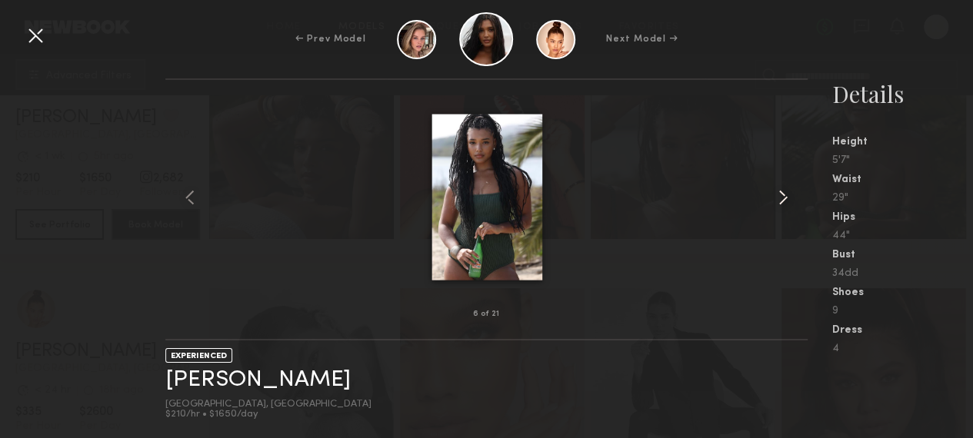
click at [787, 202] on common-icon at bounding box center [783, 197] width 25 height 25
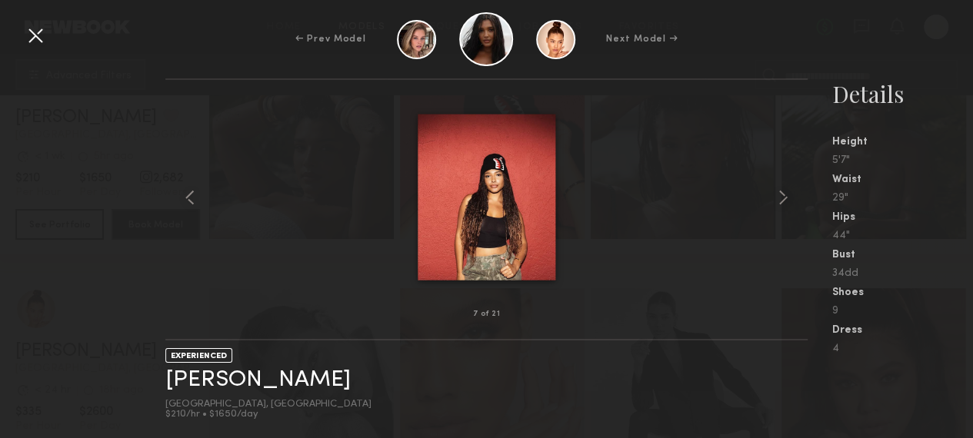
click at [467, 179] on img at bounding box center [487, 197] width 138 height 167
click at [469, 181] on img at bounding box center [487, 197] width 138 height 167
click at [775, 199] on common-icon at bounding box center [783, 197] width 25 height 25
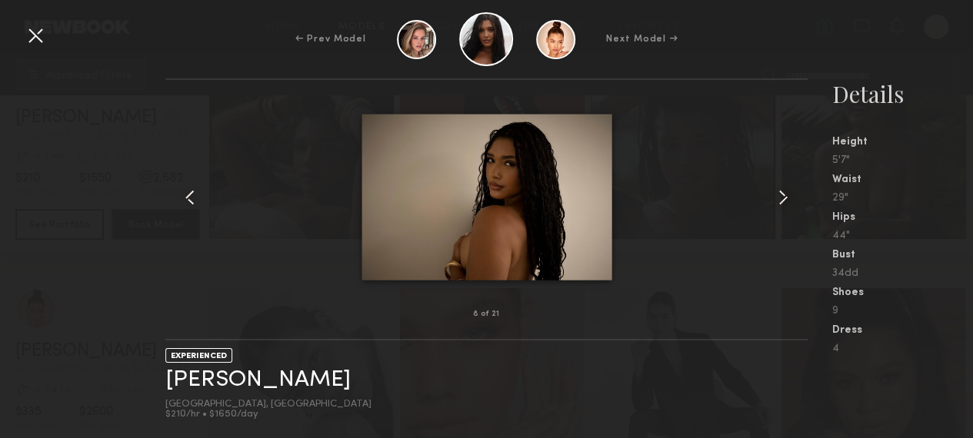
click at [775, 199] on common-icon at bounding box center [783, 197] width 25 height 25
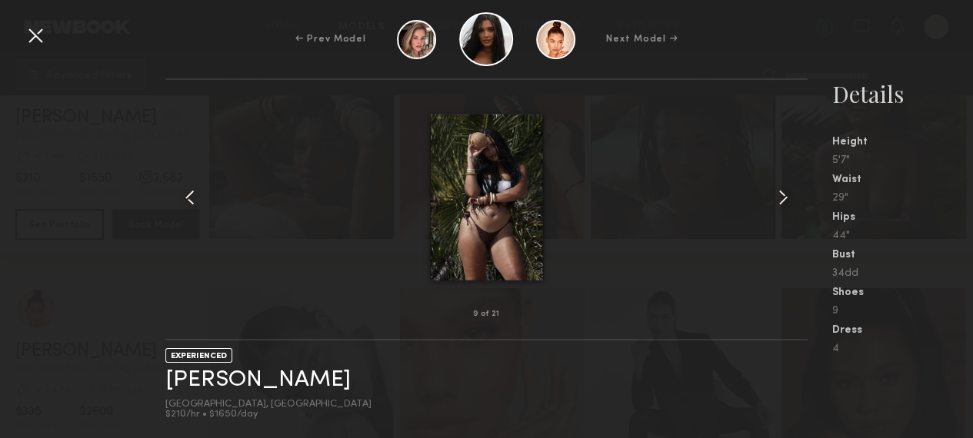
click at [775, 199] on common-icon at bounding box center [783, 197] width 25 height 25
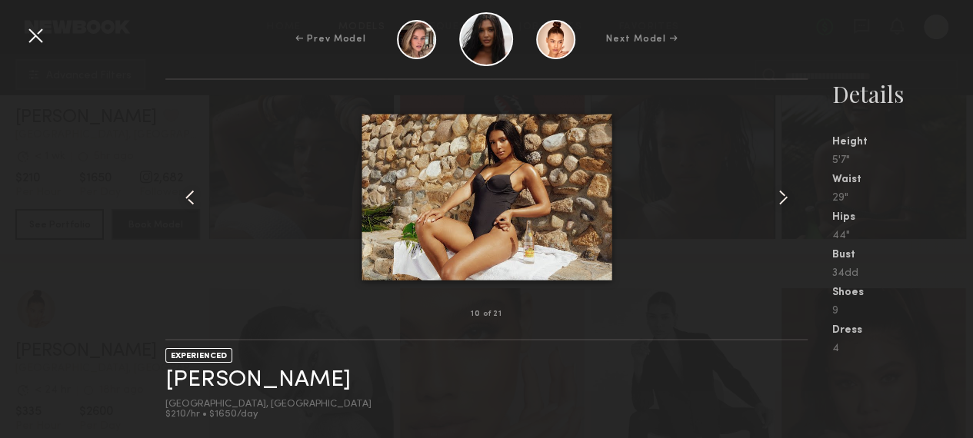
click at [775, 199] on common-icon at bounding box center [783, 197] width 25 height 25
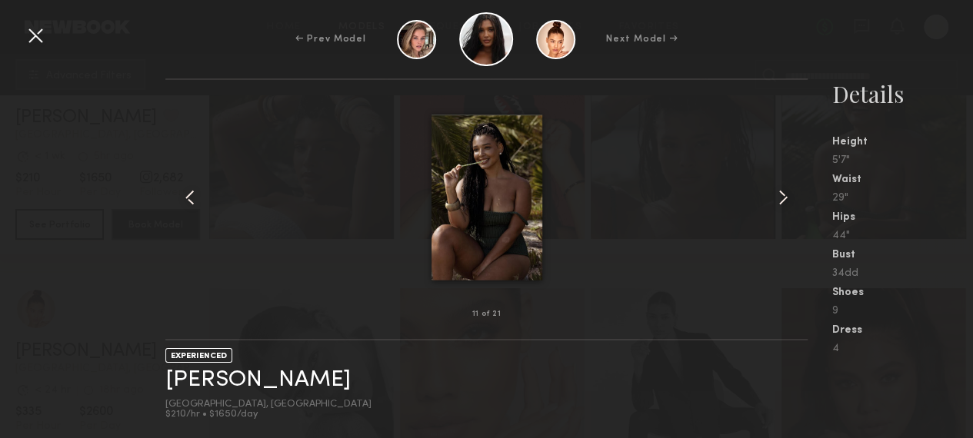
click at [776, 199] on common-icon at bounding box center [783, 197] width 25 height 25
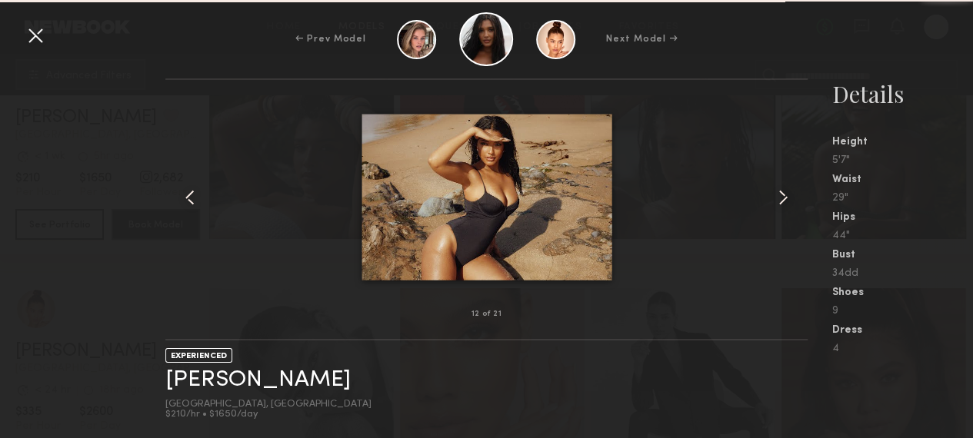
click at [776, 199] on common-icon at bounding box center [783, 197] width 25 height 25
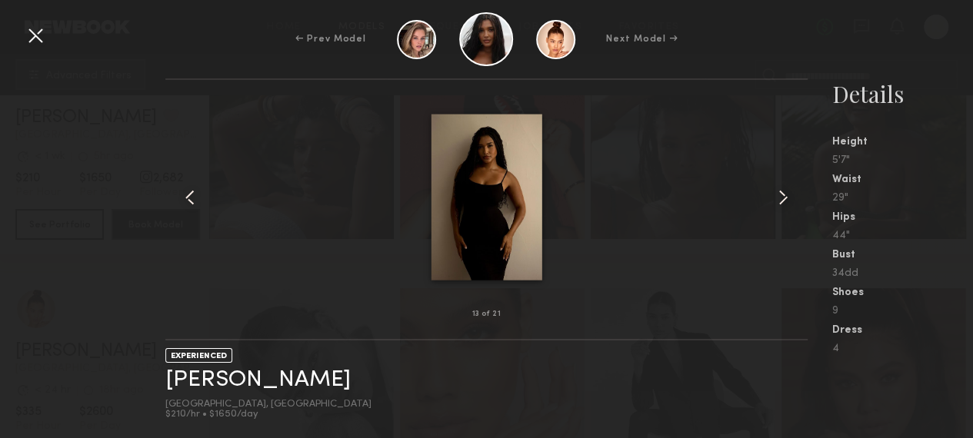
click at [777, 199] on common-icon at bounding box center [783, 197] width 25 height 25
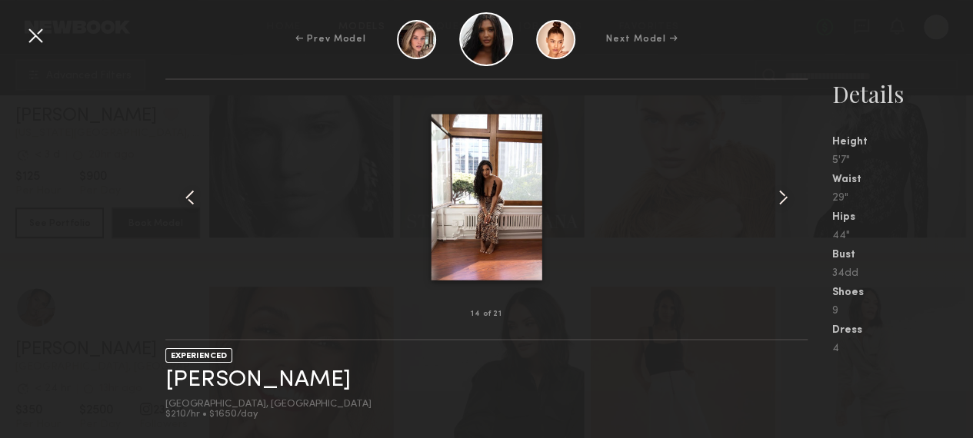
scroll to position [9238, 0]
drag, startPoint x: 35, startPoint y: 39, endPoint x: 146, endPoint y: 125, distance: 140.9
click at [35, 40] on div at bounding box center [35, 35] width 25 height 25
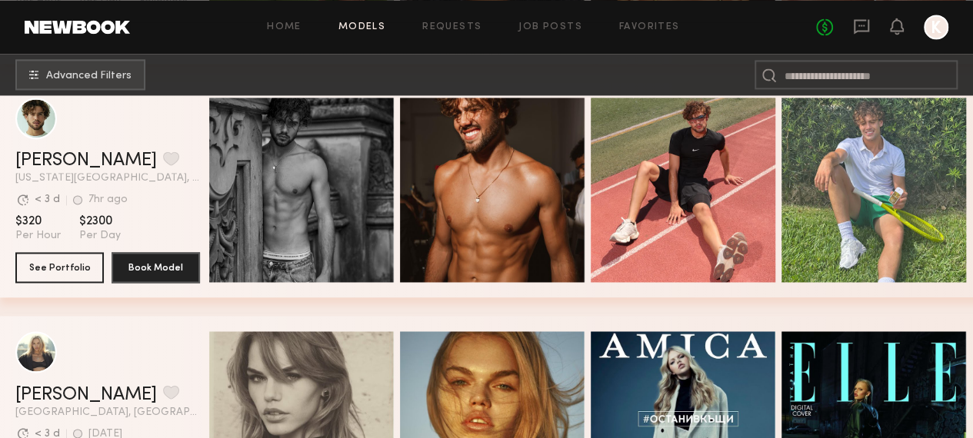
scroll to position [10141, 0]
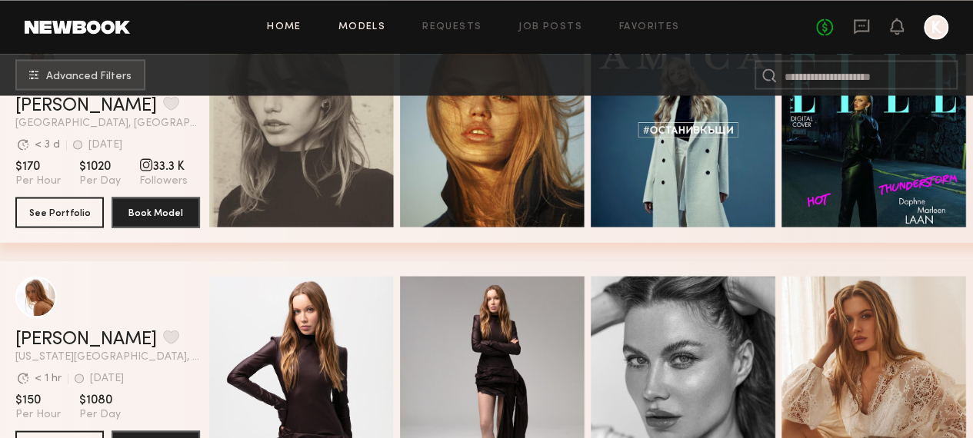
click at [279, 25] on link "Home" at bounding box center [284, 27] width 35 height 10
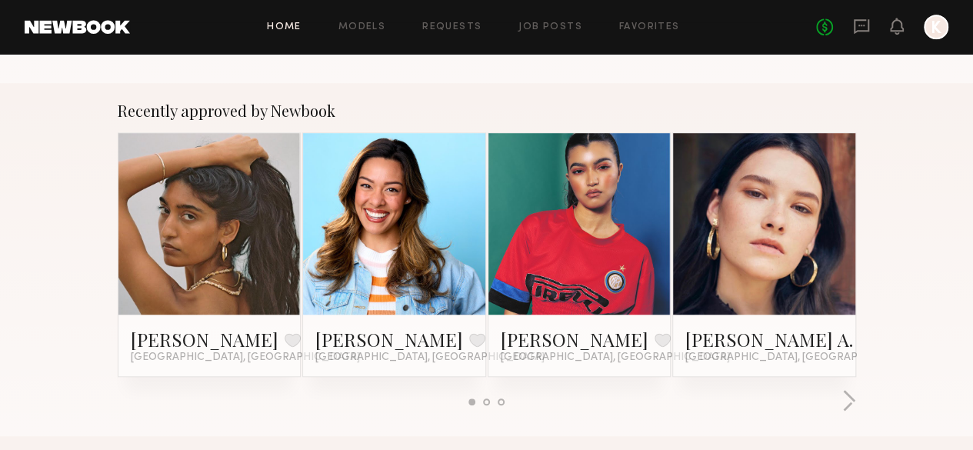
scroll to position [465, 0]
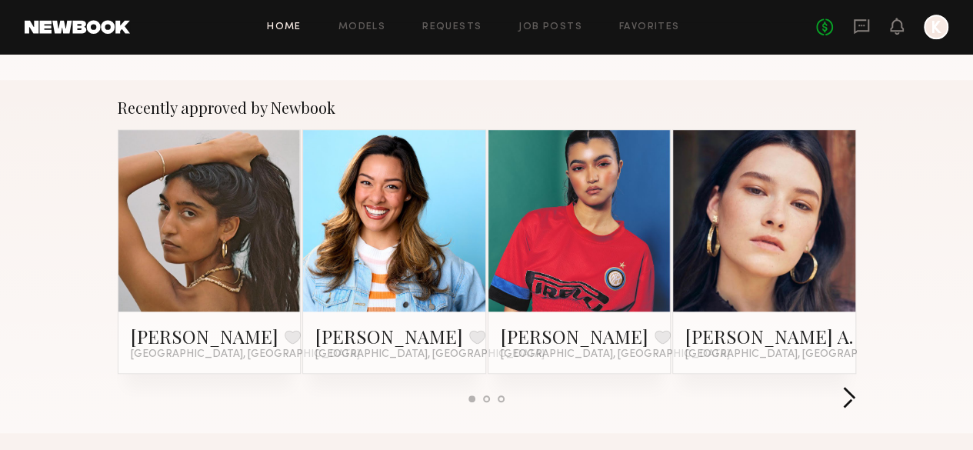
click at [856, 386] on button "button" at bounding box center [849, 398] width 15 height 25
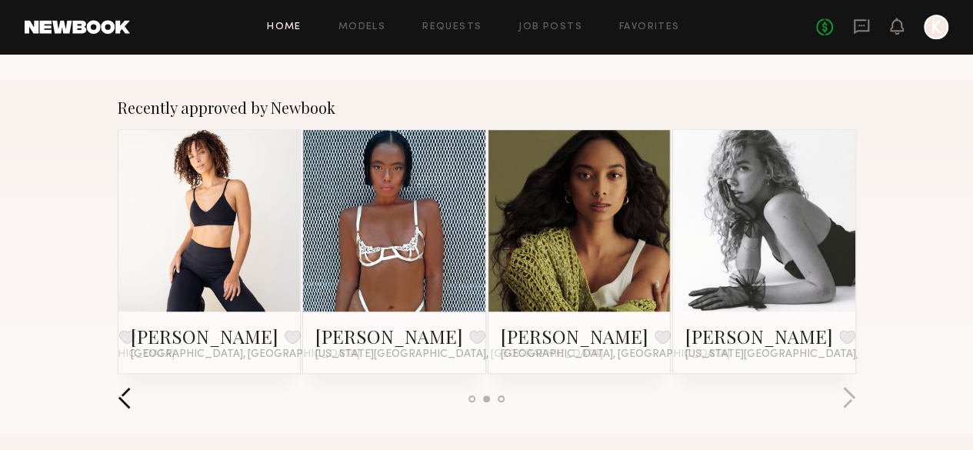
click at [118, 386] on button "button" at bounding box center [125, 398] width 15 height 25
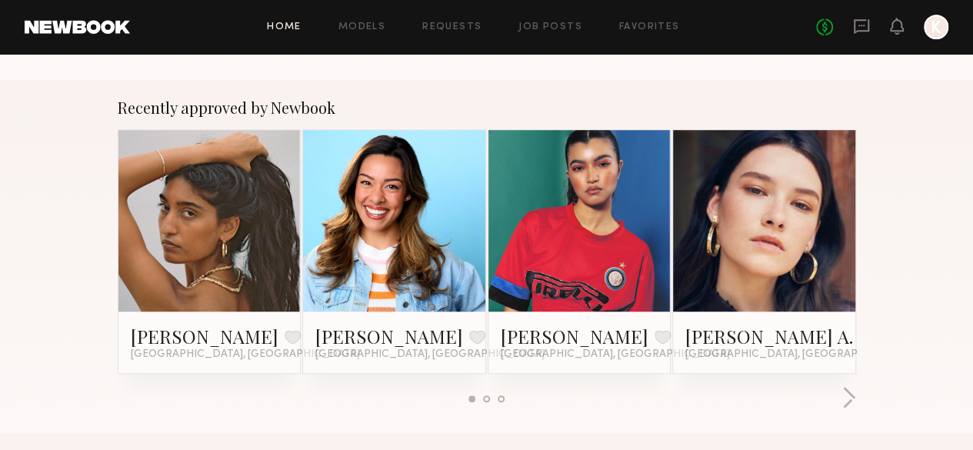
click at [586, 221] on link at bounding box center [580, 221] width 84 height 182
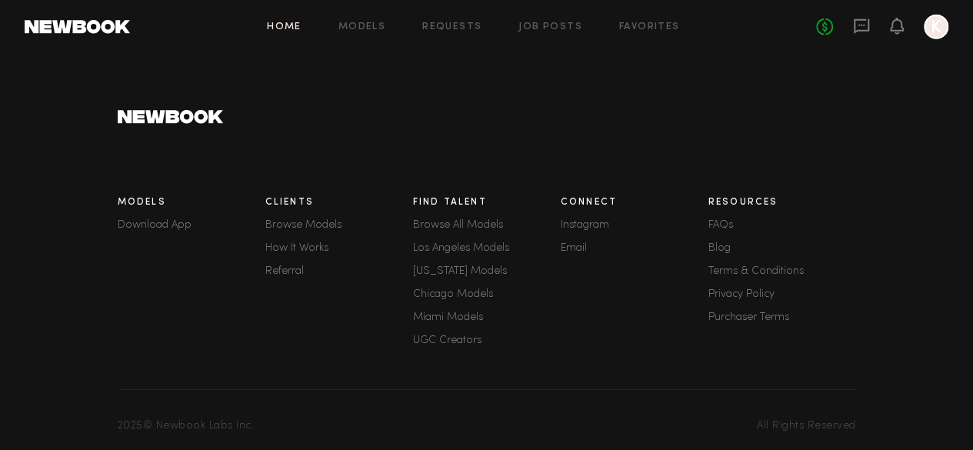
scroll to position [2258, 0]
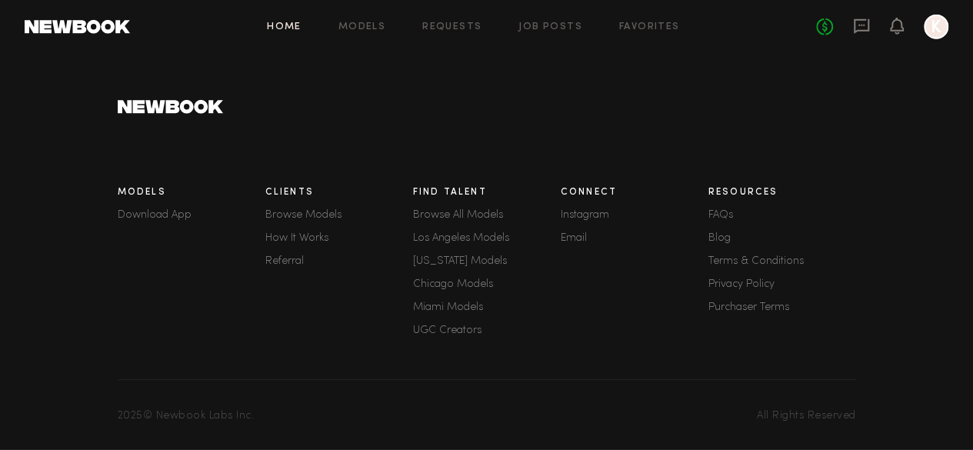
click at [290, 233] on link "How It Works" at bounding box center [339, 238] width 148 height 11
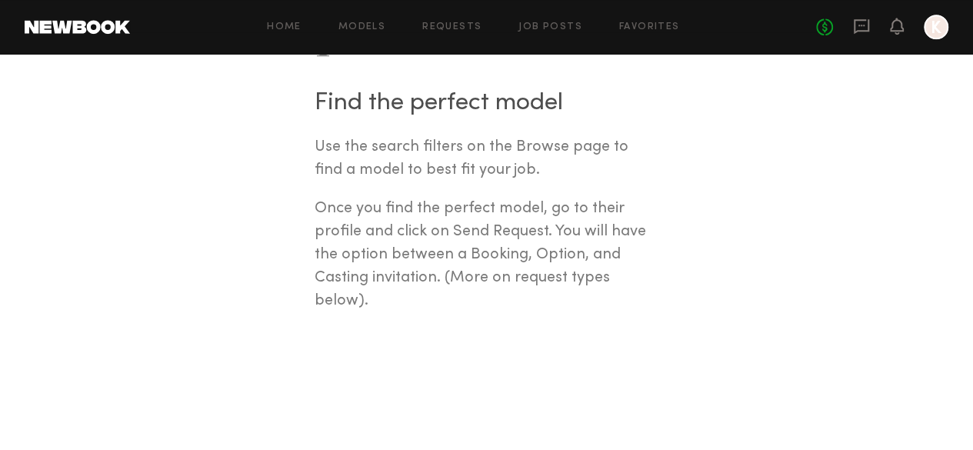
scroll to position [671, 0]
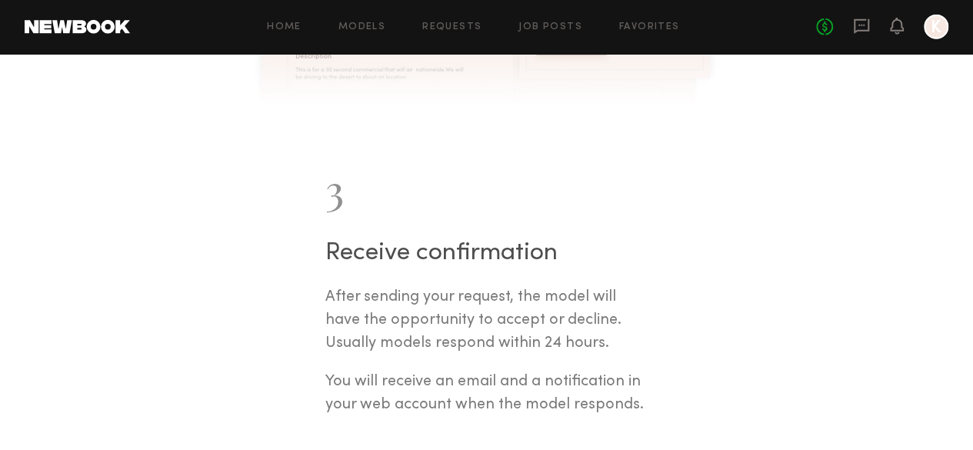
scroll to position [2219, 0]
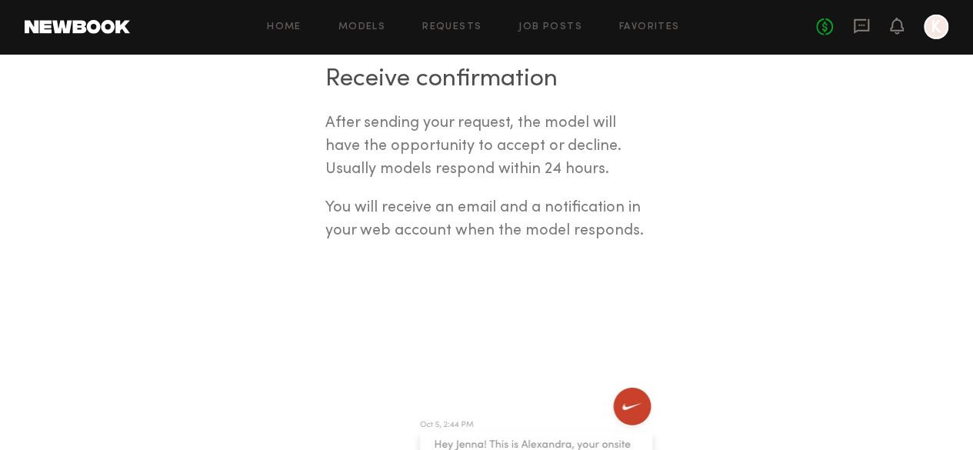
scroll to position [2389, 0]
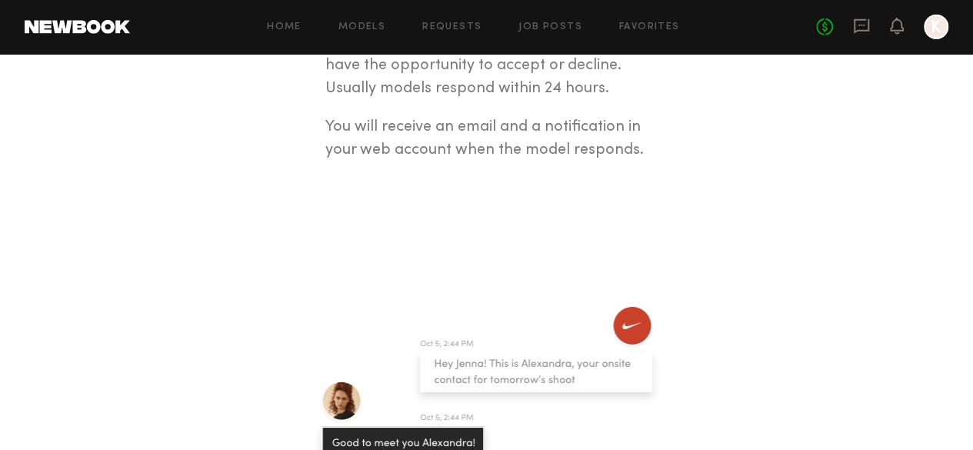
scroll to position [2473, 0]
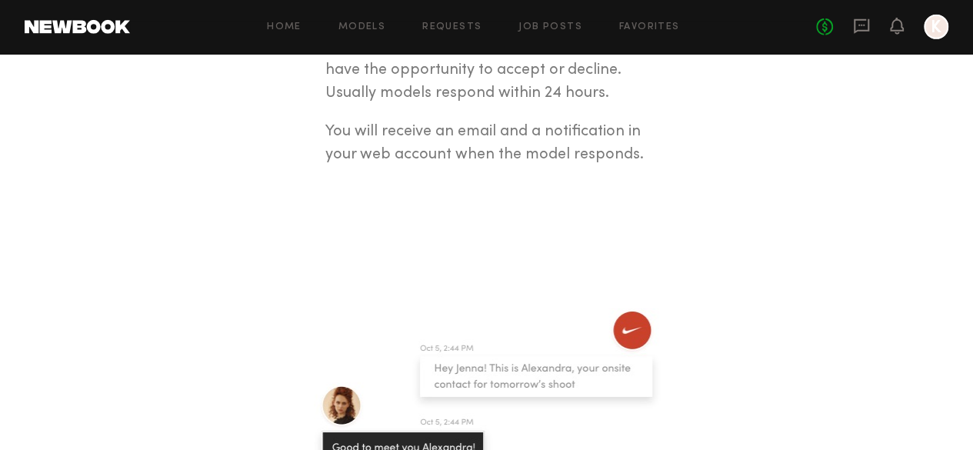
drag, startPoint x: 829, startPoint y: 288, endPoint x: 607, endPoint y: 307, distance: 223.1
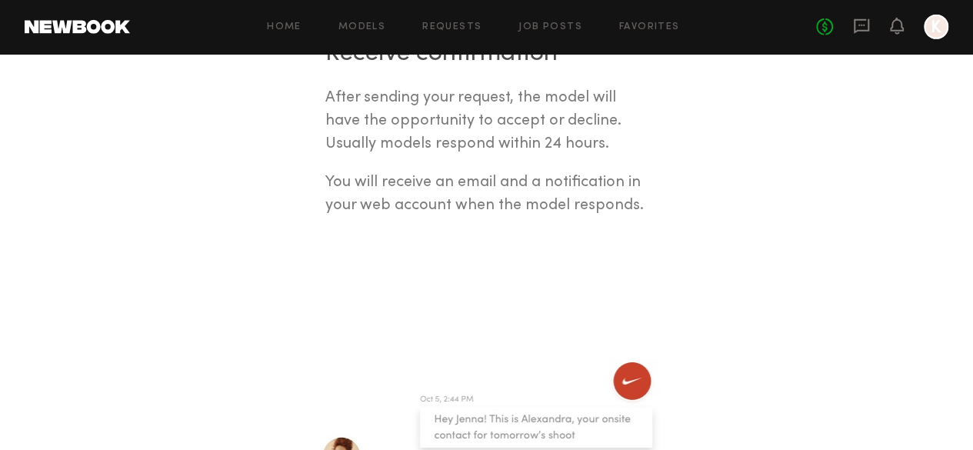
scroll to position [2426, 0]
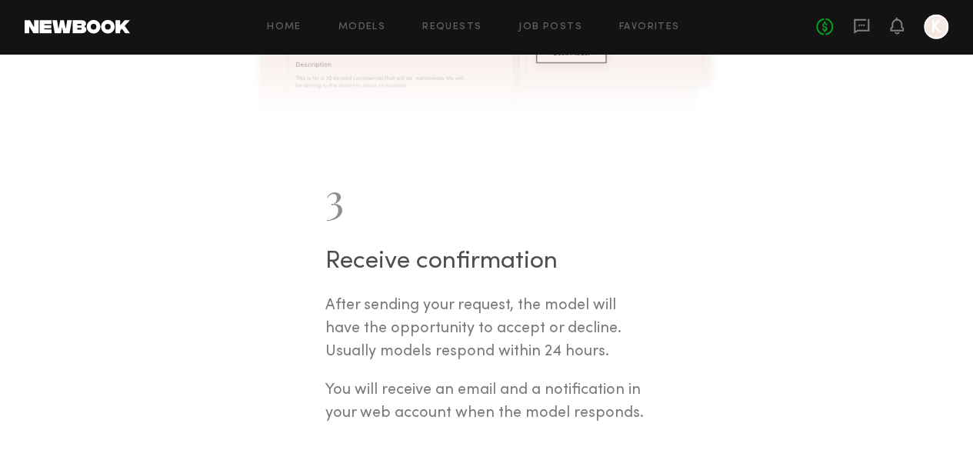
scroll to position [2239, 0]
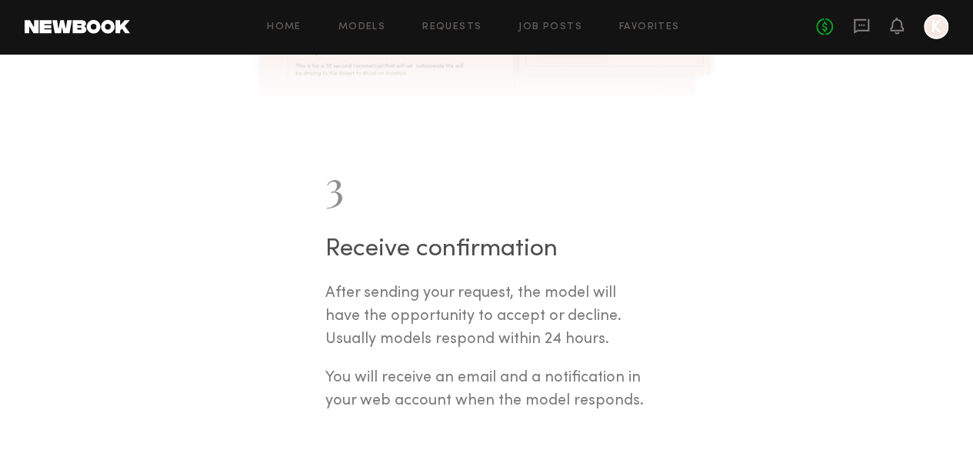
scroll to position [2267, 0]
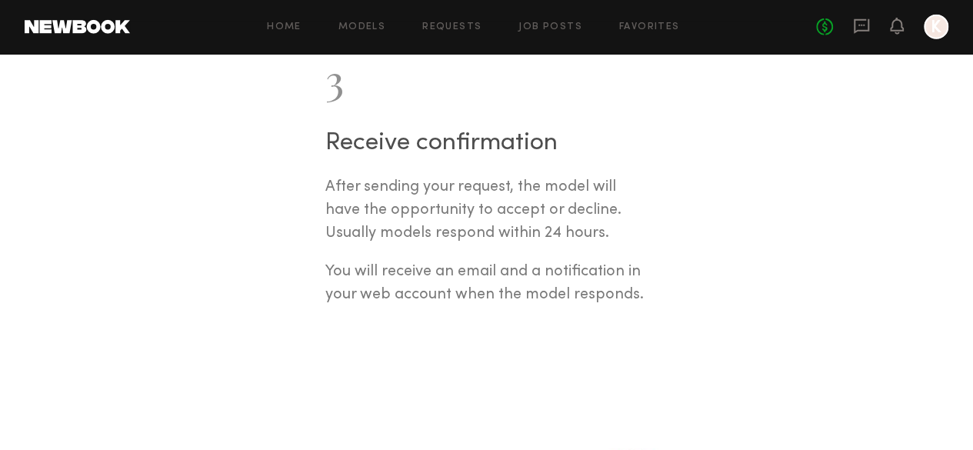
scroll to position [2346, 0]
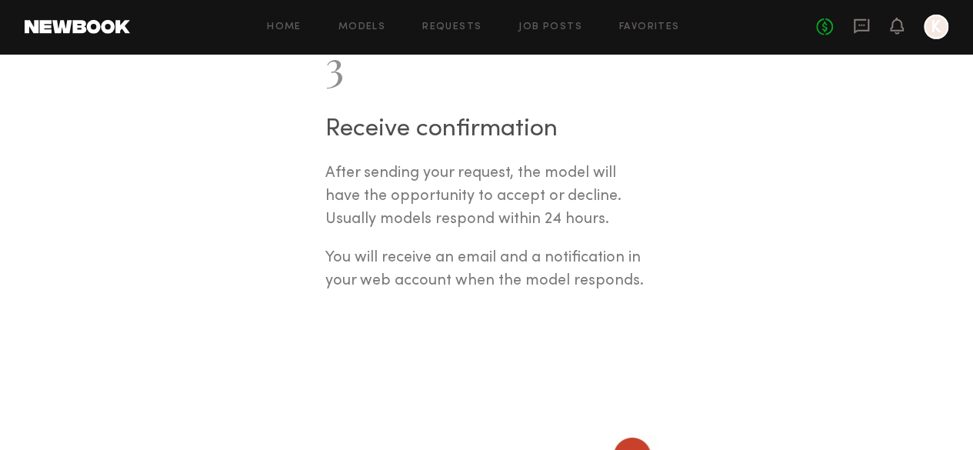
drag, startPoint x: 418, startPoint y: 190, endPoint x: 362, endPoint y: 246, distance: 79.4
drag, startPoint x: 375, startPoint y: 238, endPoint x: 197, endPoint y: 264, distance: 180.4
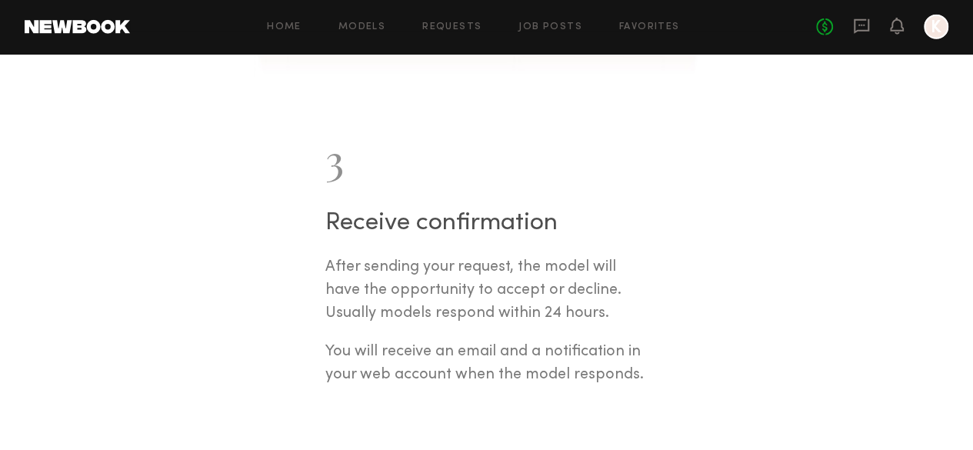
scroll to position [2248, 0]
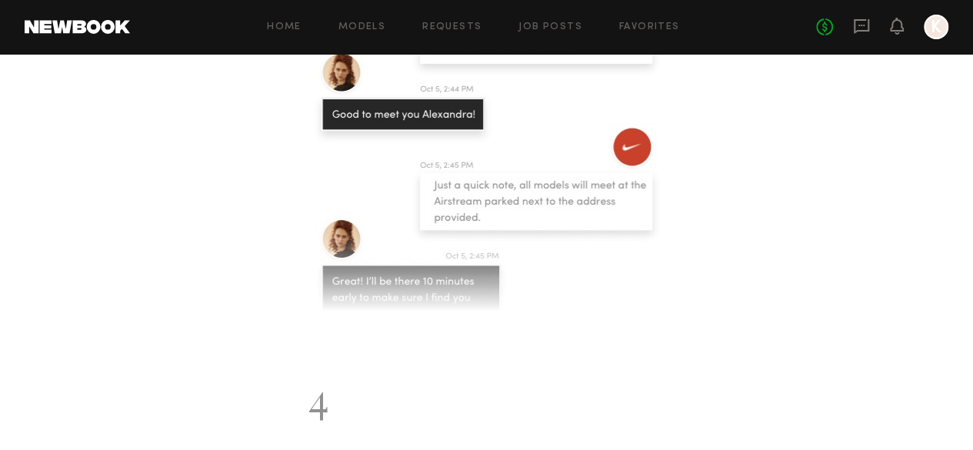
scroll to position [2795, 0]
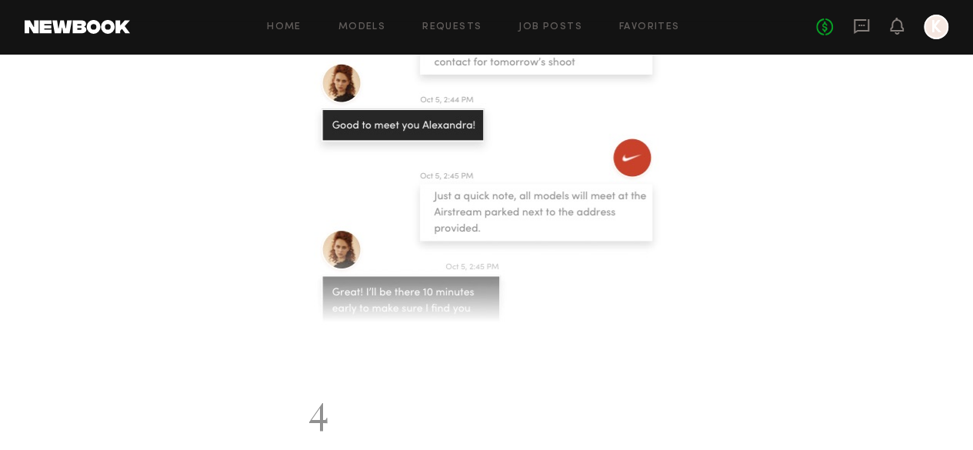
drag, startPoint x: 137, startPoint y: 142, endPoint x: 324, endPoint y: 201, distance: 195.9
copy div "What is the difference between an Option Request and a Booking Request? An opti…"
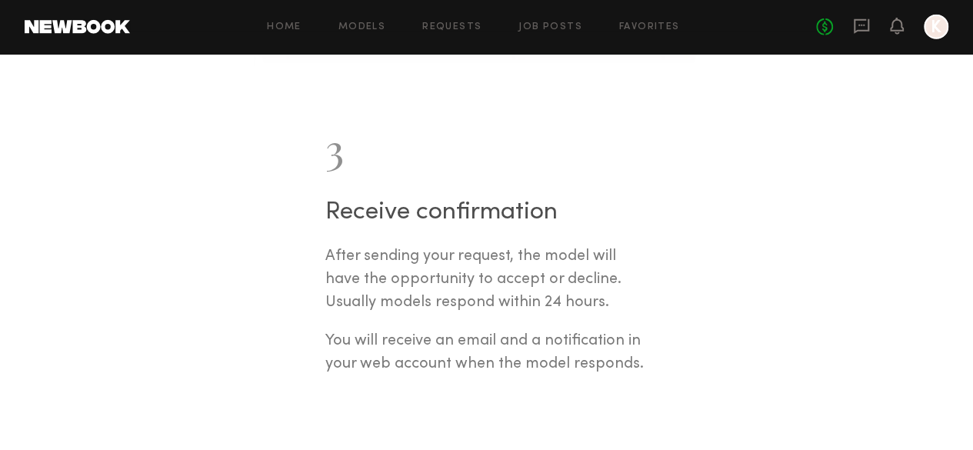
scroll to position [2268, 0]
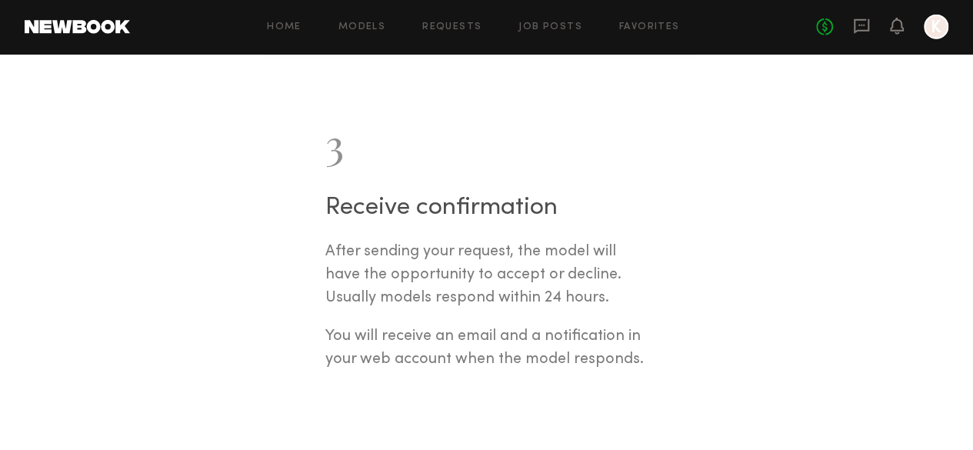
drag, startPoint x: 540, startPoint y: 116, endPoint x: 628, endPoint y: 211, distance: 129.0
copy div "How can I send the model a file? Both models and clients can send any file type…"
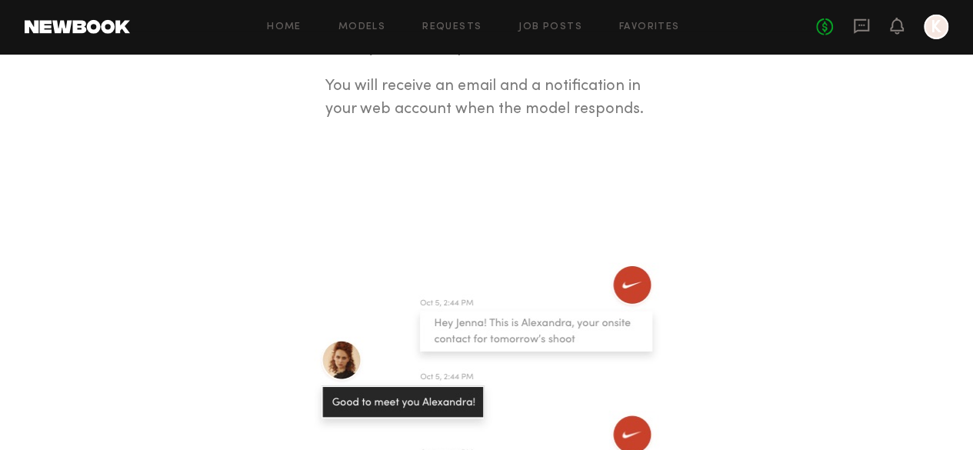
scroll to position [2513, 0]
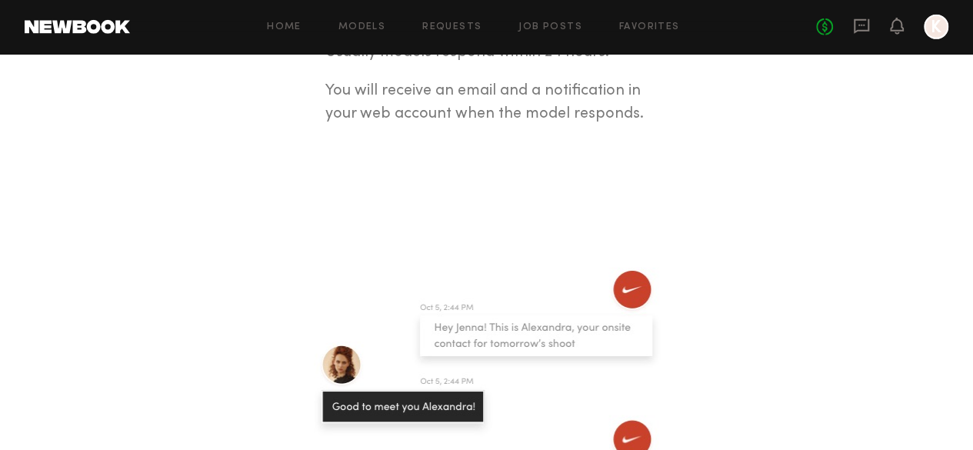
drag, startPoint x: 539, startPoint y: 141, endPoint x: 675, endPoint y: 309, distance: 216.6
copy div "How does paying through Newbook work? All payments are done electronically and …"
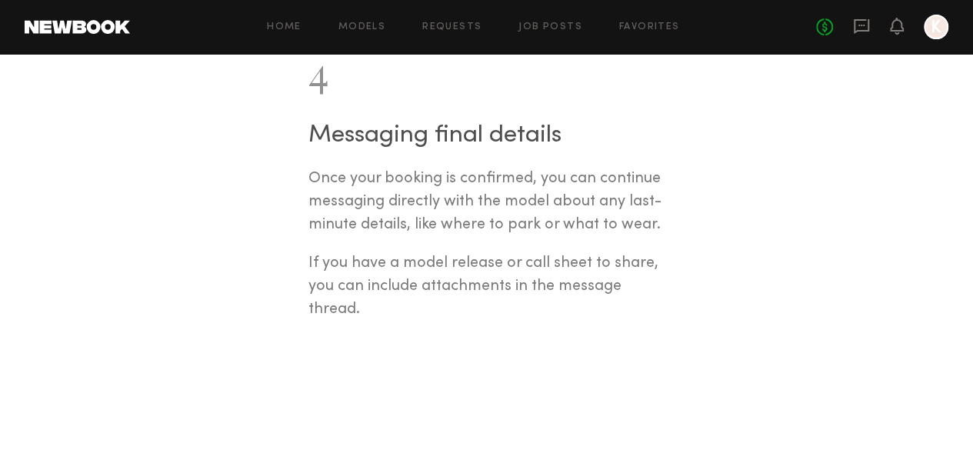
scroll to position [3122, 0]
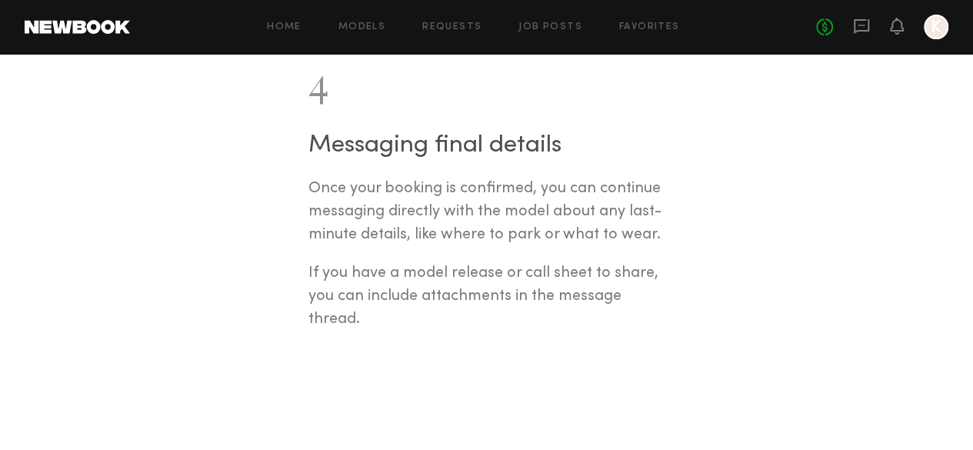
drag, startPoint x: 96, startPoint y: 176, endPoint x: 254, endPoint y: 273, distance: 185.1
copy div "Can I message a model? Approved clients can message models only after sending t…"
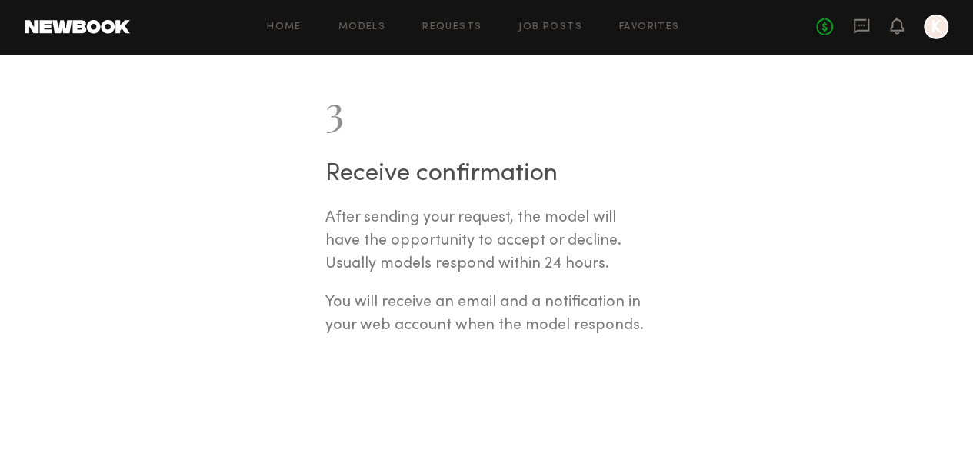
scroll to position [2306, 0]
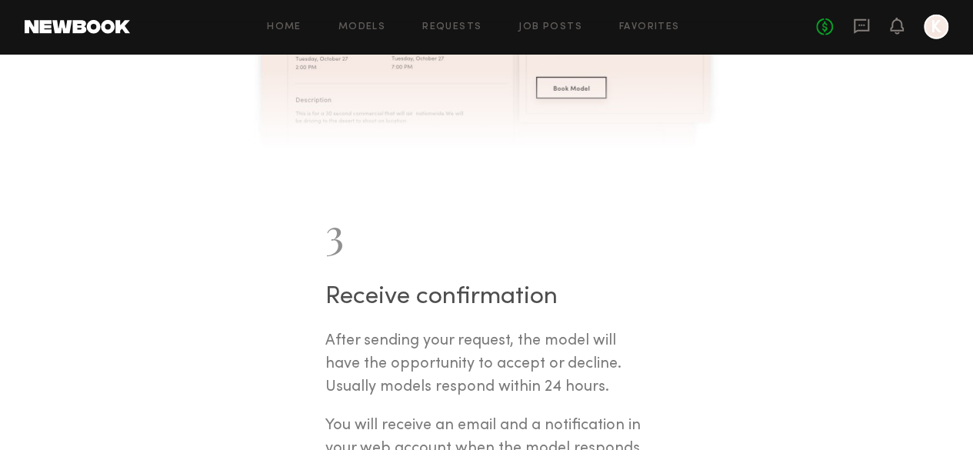
scroll to position [2174, 0]
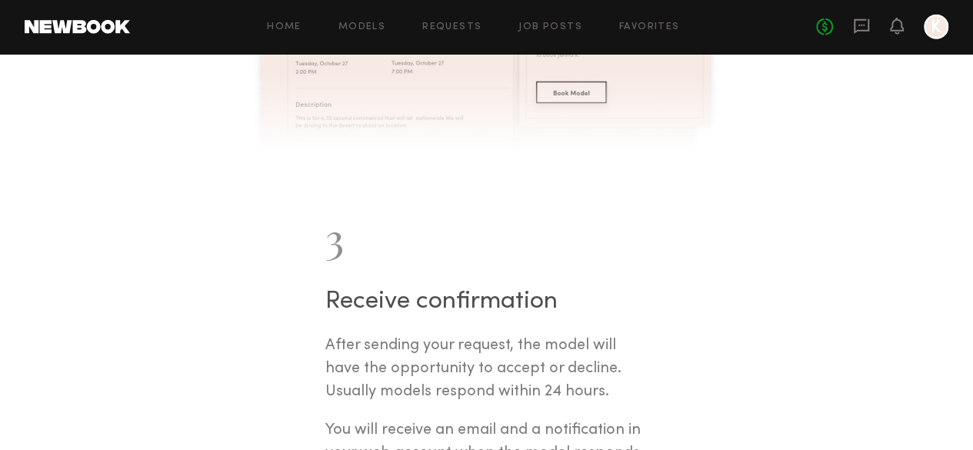
click at [562, 28] on link "Job Posts" at bounding box center [551, 27] width 64 height 10
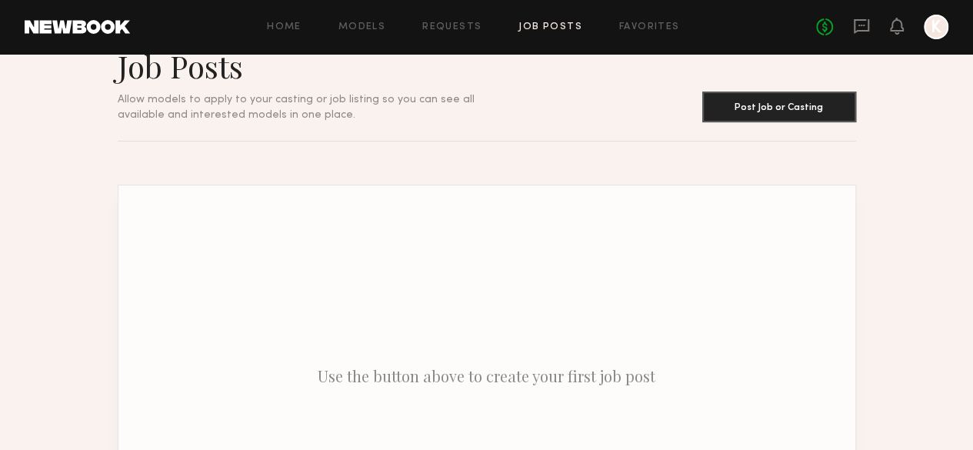
scroll to position [32, 0]
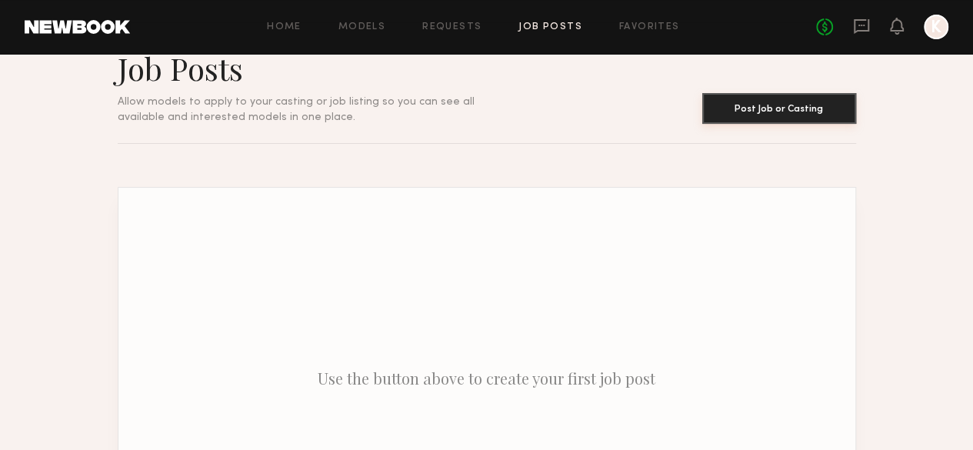
click at [810, 110] on button "Post Job or Casting" at bounding box center [779, 108] width 154 height 31
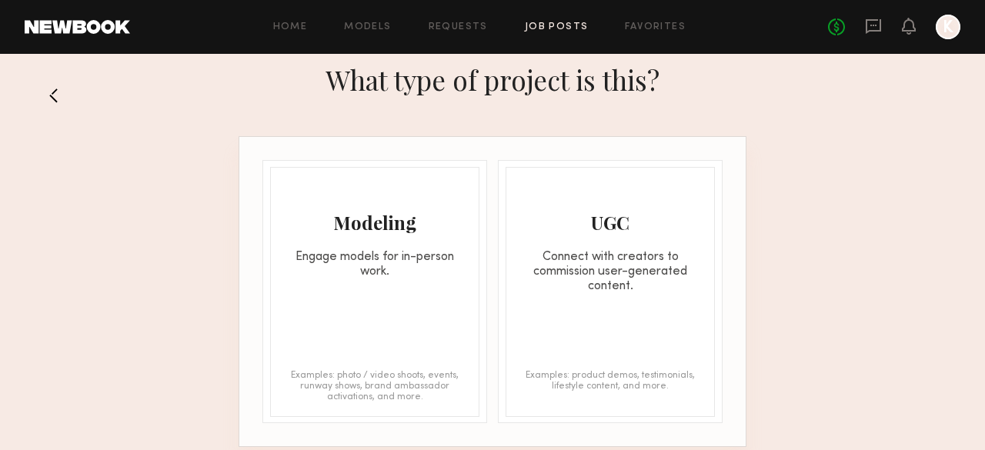
click at [391, 276] on div "Engage models for in-person work." at bounding box center [375, 264] width 208 height 29
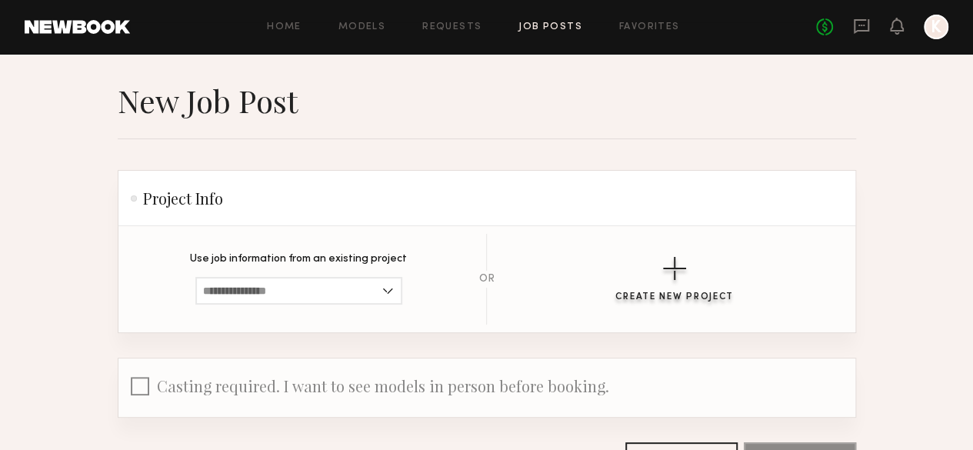
click at [685, 267] on div "button" at bounding box center [674, 268] width 23 height 23
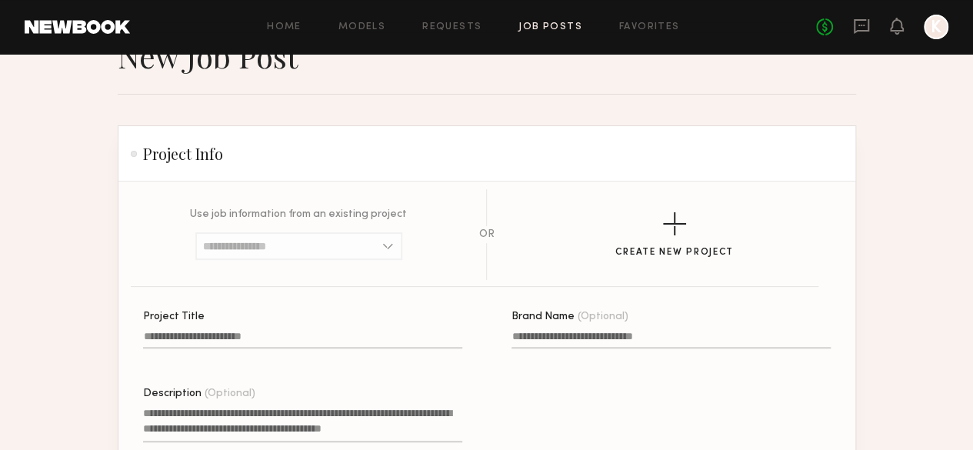
scroll to position [44, 0]
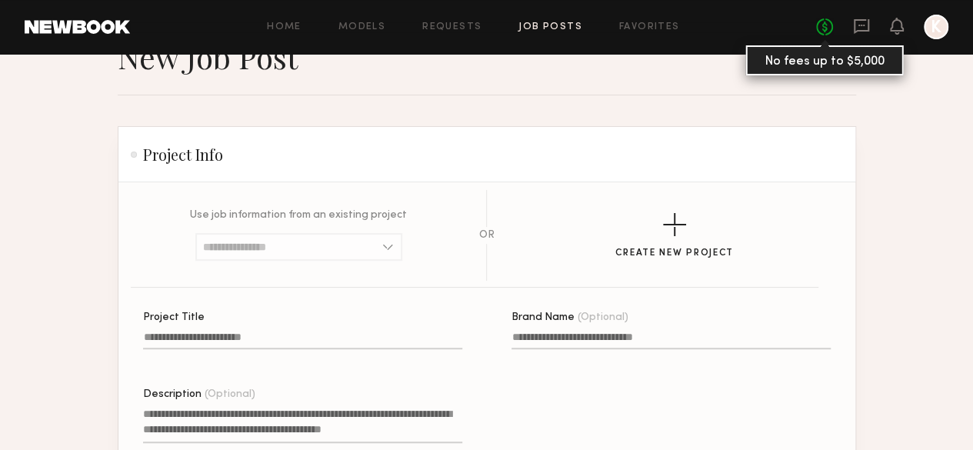
click at [826, 28] on link "No fees up to $5,000" at bounding box center [824, 26] width 17 height 17
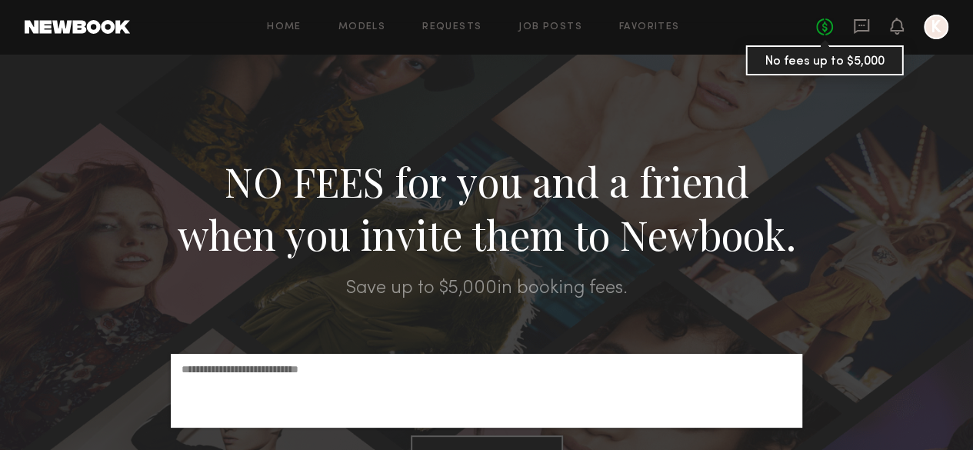
click at [824, 28] on link "No fees up to $5,000" at bounding box center [824, 26] width 17 height 17
click at [825, 33] on link "No fees up to $5,000" at bounding box center [824, 26] width 17 height 17
click at [865, 30] on icon at bounding box center [861, 26] width 15 height 15
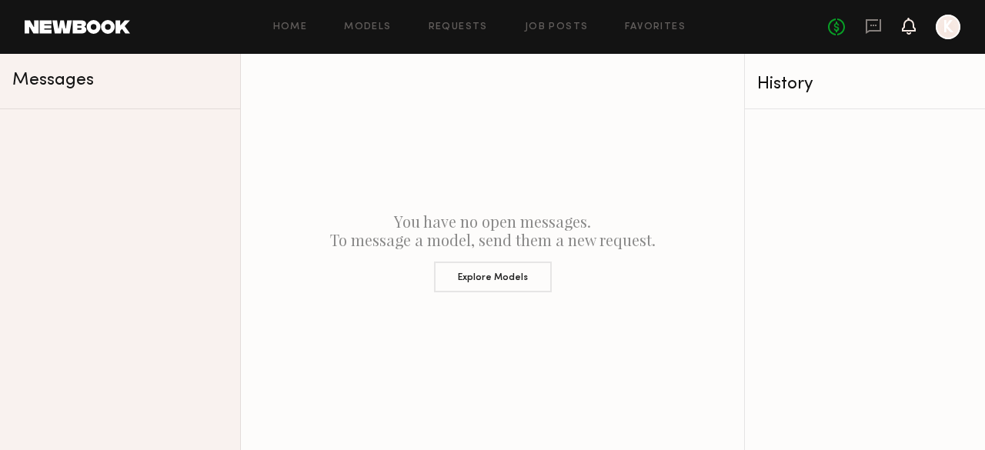
click at [909, 27] on icon at bounding box center [908, 25] width 12 height 11
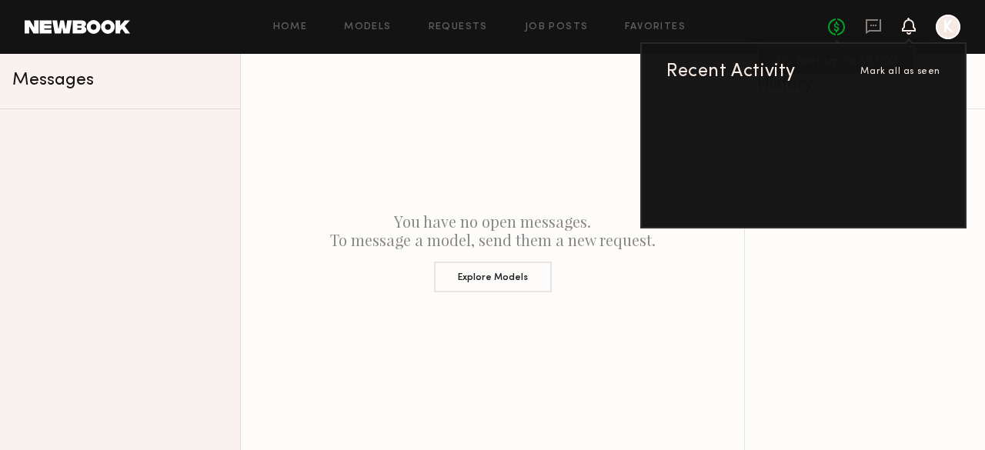
click at [839, 28] on link "No fees up to $5,000" at bounding box center [836, 26] width 17 height 17
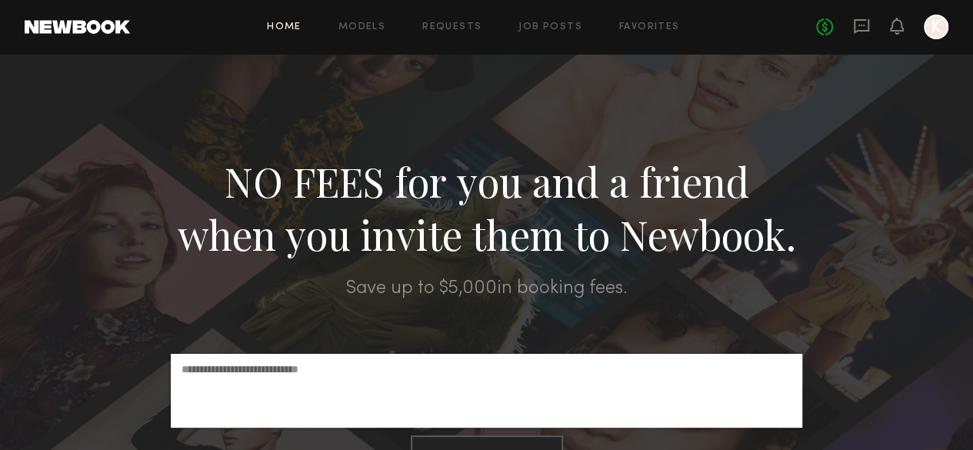
click at [300, 28] on link "Home" at bounding box center [284, 27] width 35 height 10
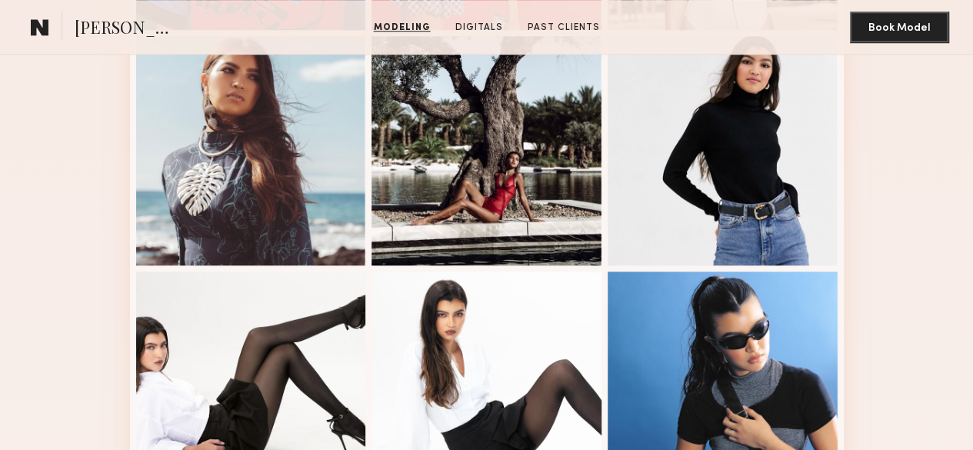
scroll to position [624, 0]
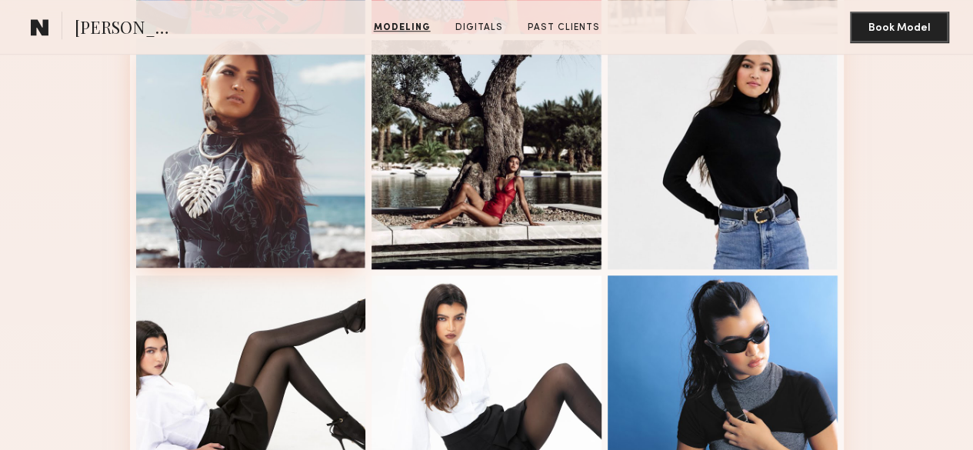
click at [266, 155] on div at bounding box center [251, 153] width 230 height 230
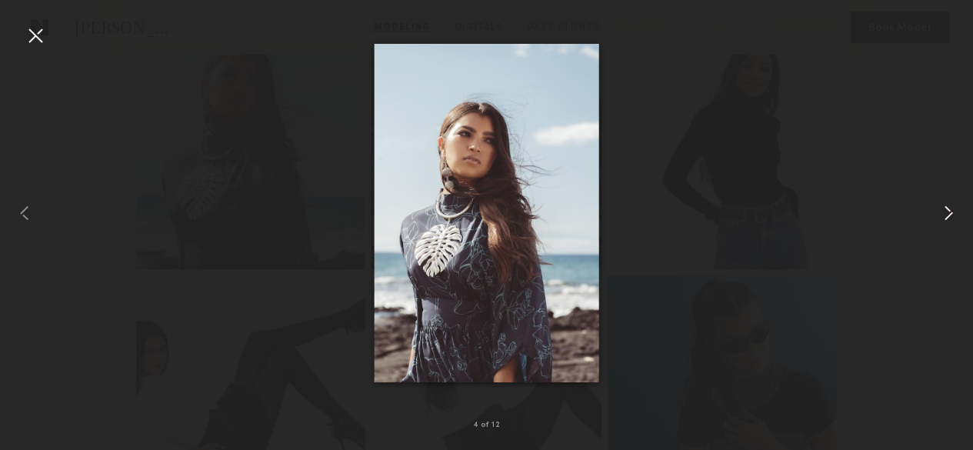
click at [952, 202] on common-icon at bounding box center [948, 213] width 25 height 25
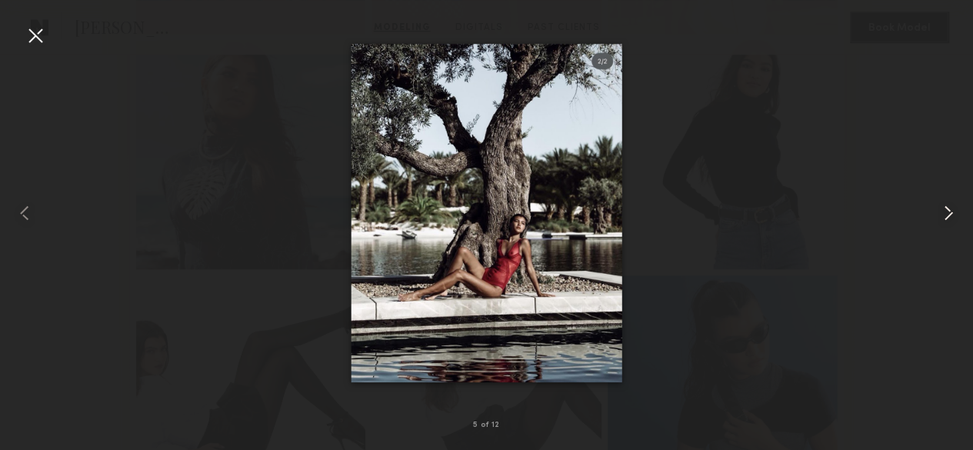
click at [940, 211] on common-icon at bounding box center [948, 213] width 25 height 25
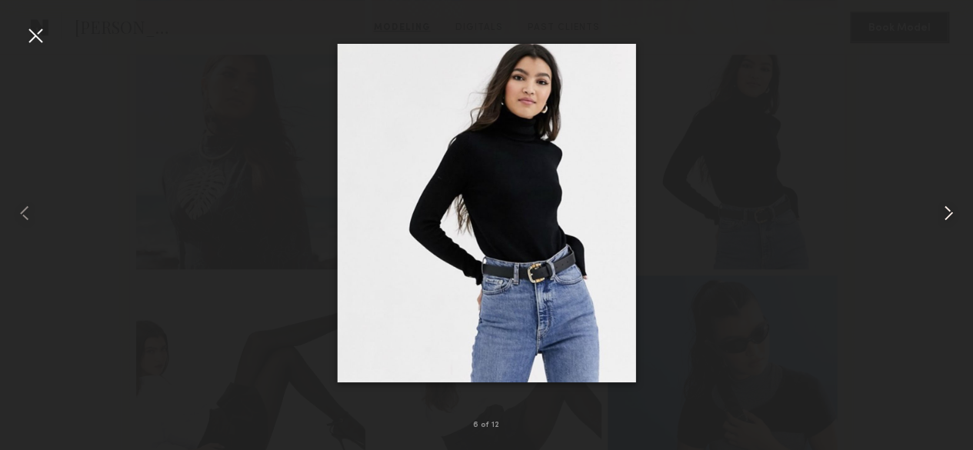
click at [939, 211] on common-icon at bounding box center [948, 213] width 25 height 25
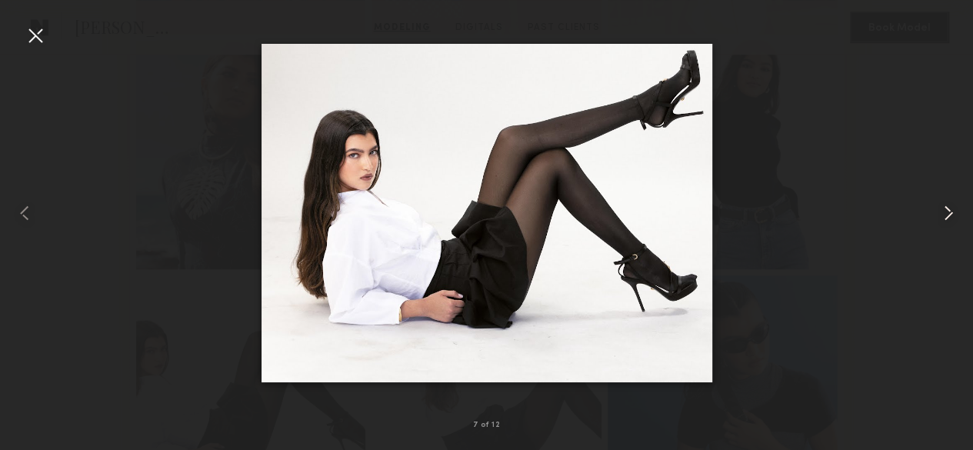
click at [939, 211] on common-icon at bounding box center [948, 213] width 25 height 25
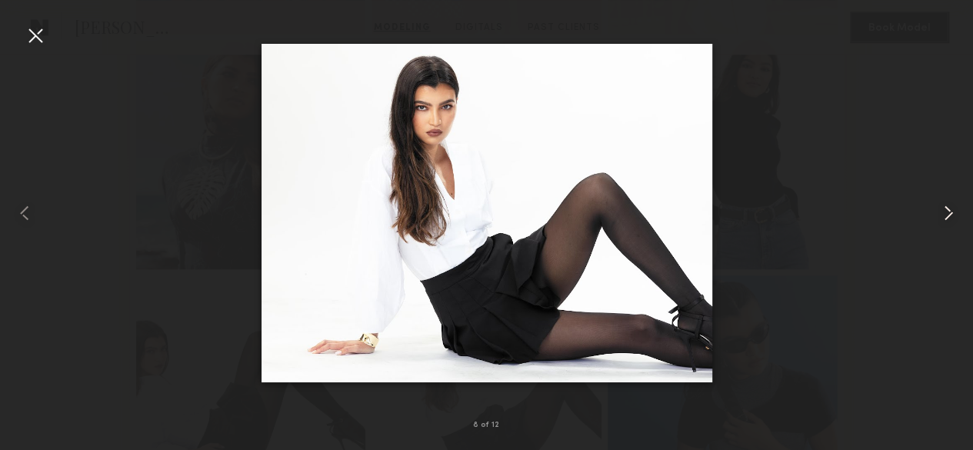
click at [939, 211] on common-icon at bounding box center [948, 213] width 25 height 25
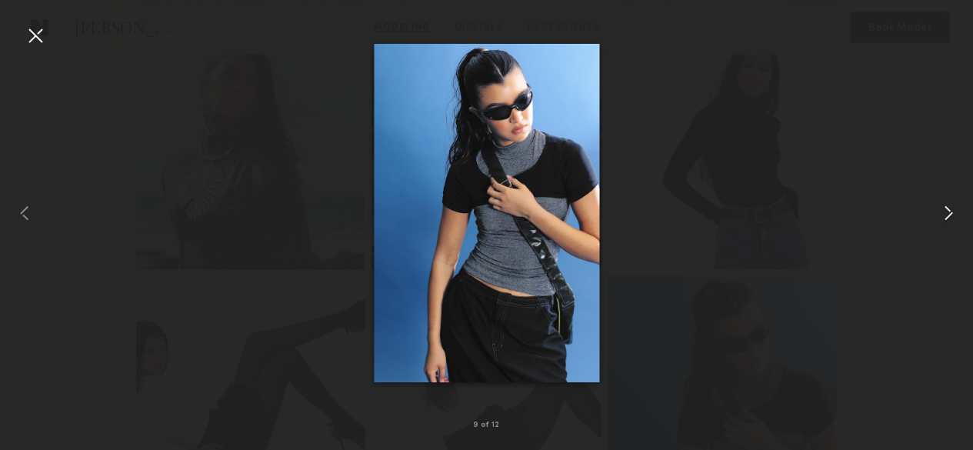
click at [939, 211] on common-icon at bounding box center [948, 213] width 25 height 25
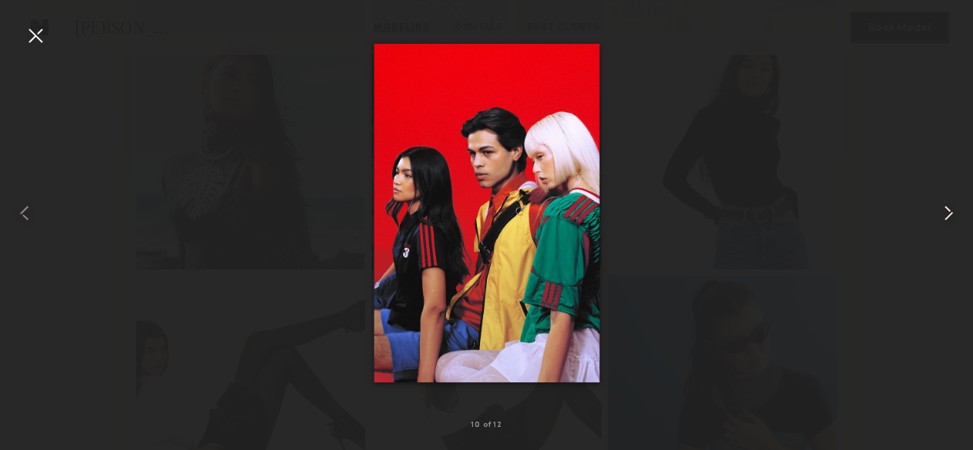
click at [939, 211] on common-icon at bounding box center [948, 213] width 25 height 25
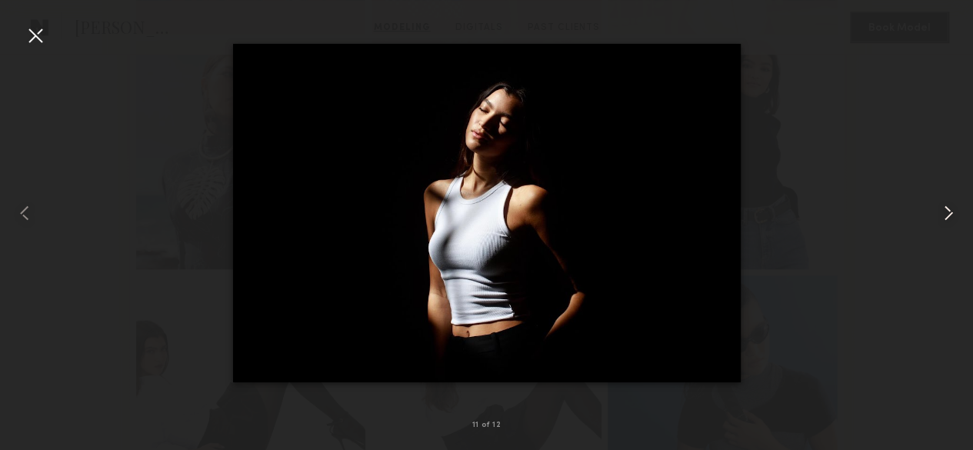
click at [939, 211] on common-icon at bounding box center [948, 213] width 25 height 25
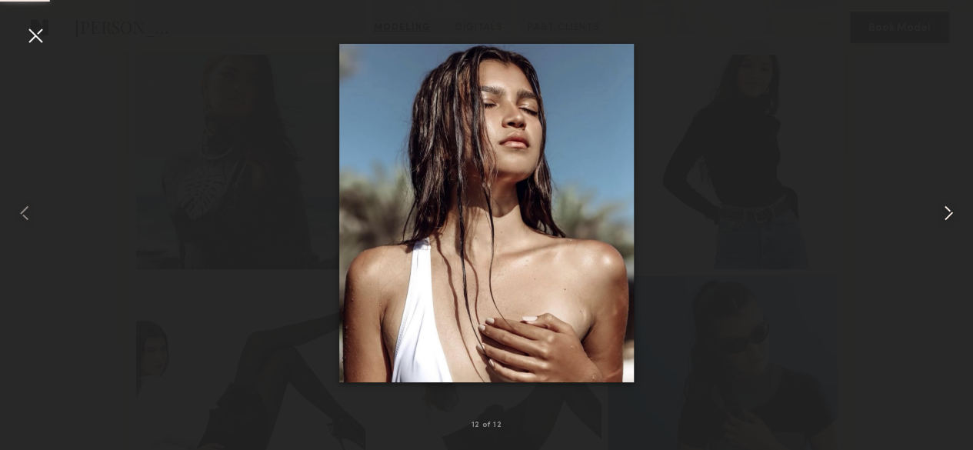
click at [940, 212] on common-icon at bounding box center [948, 213] width 25 height 25
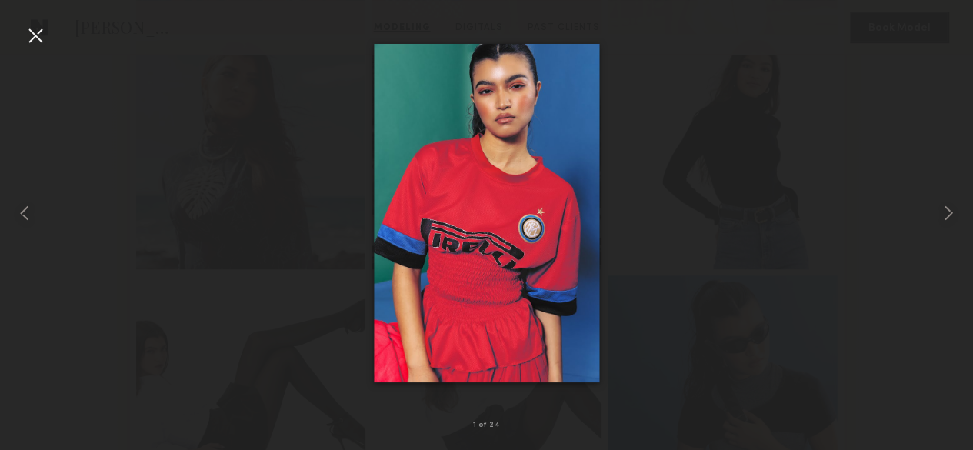
drag, startPoint x: 33, startPoint y: 33, endPoint x: 47, endPoint y: 41, distance: 15.8
click at [35, 34] on div at bounding box center [35, 35] width 25 height 25
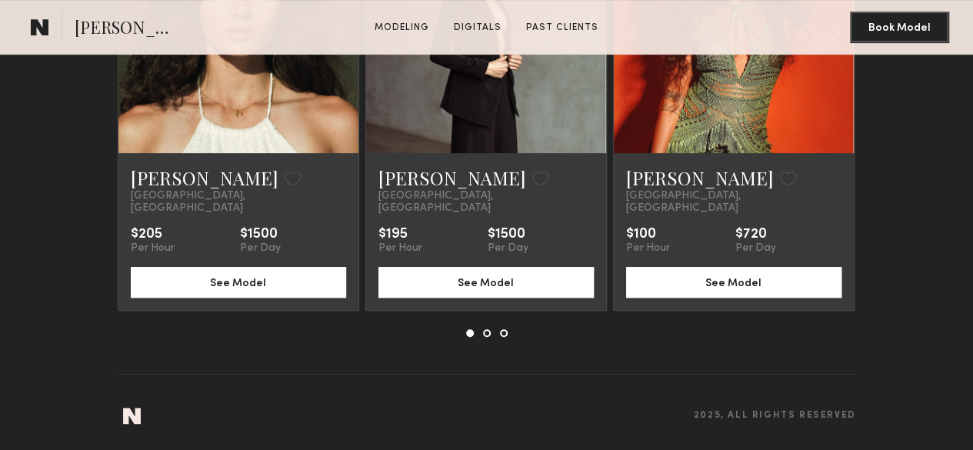
scroll to position [3371, 0]
click at [848, 48] on common-icon at bounding box center [836, 32] width 22 height 29
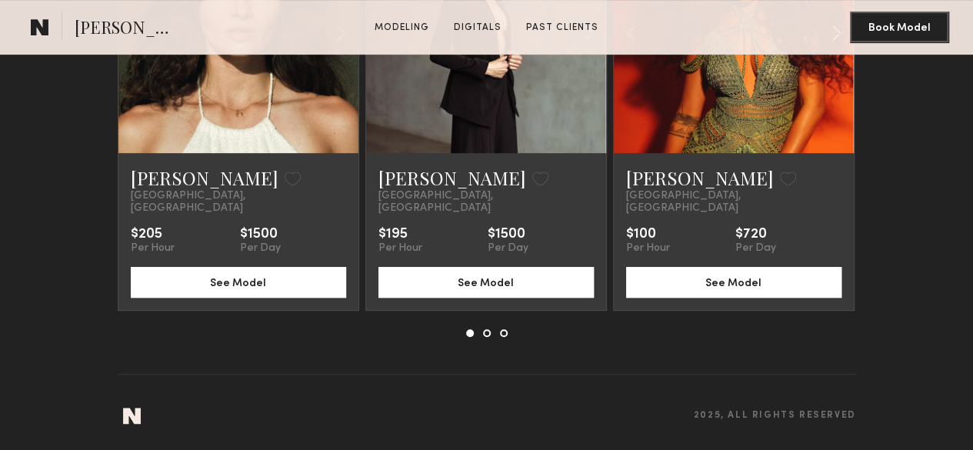
click at [848, 48] on common-icon at bounding box center [836, 32] width 22 height 29
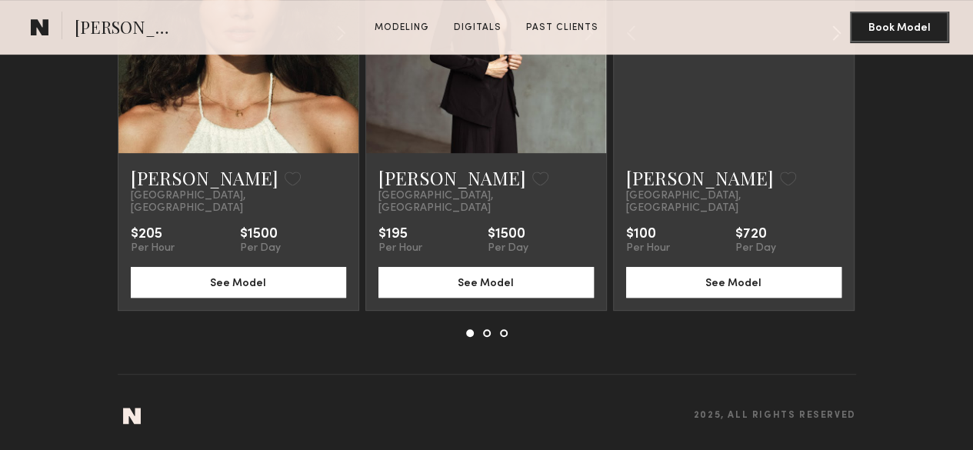
click at [848, 48] on common-icon at bounding box center [836, 32] width 22 height 29
click at [854, 153] on div at bounding box center [734, 33] width 240 height 240
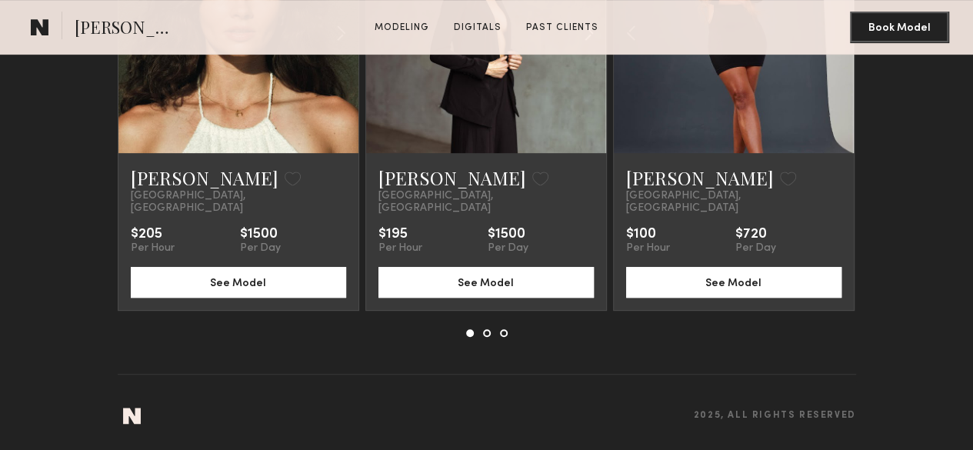
click at [595, 48] on common-icon at bounding box center [589, 32] width 22 height 29
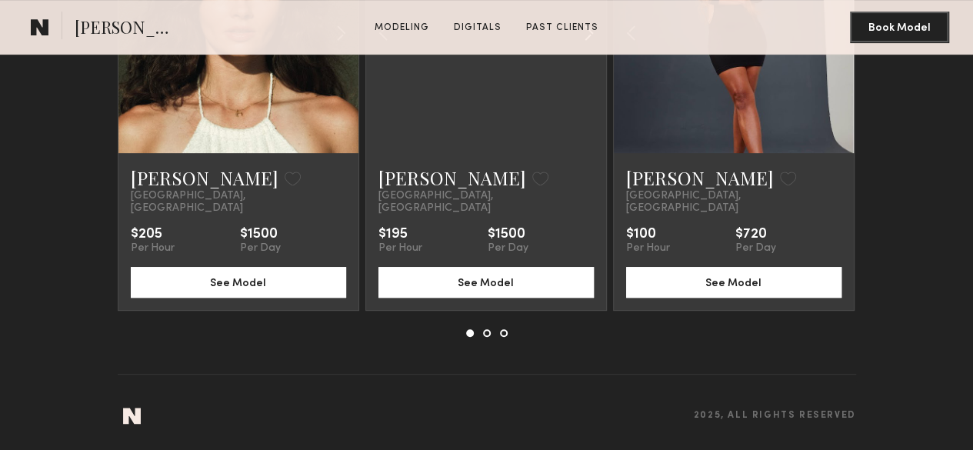
click at [595, 48] on common-icon at bounding box center [589, 32] width 22 height 29
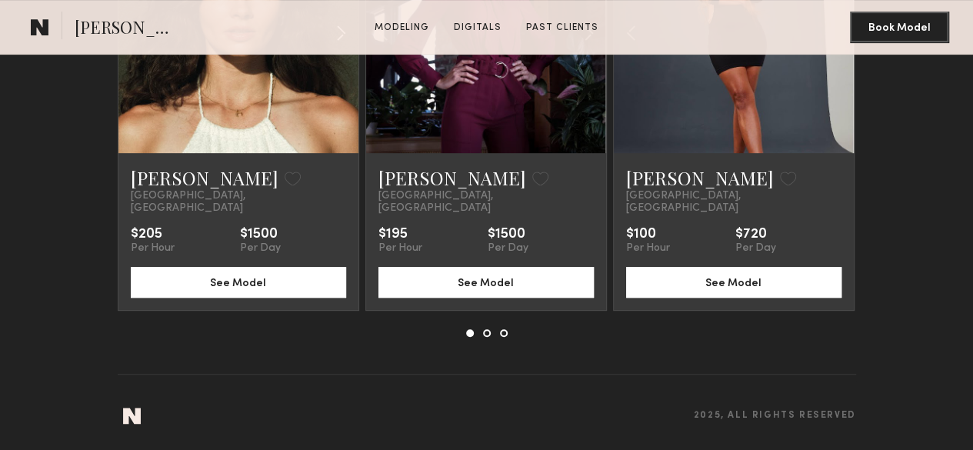
click at [332, 48] on common-icon at bounding box center [341, 32] width 22 height 29
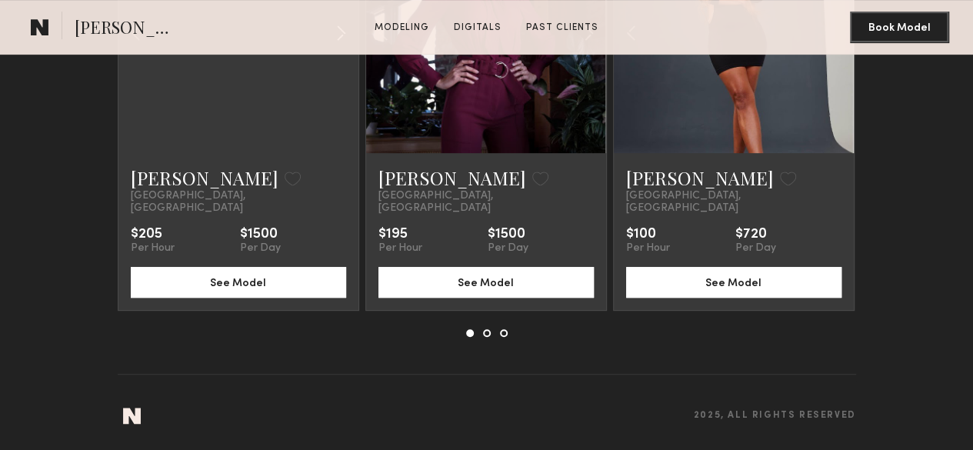
click at [332, 48] on common-icon at bounding box center [341, 32] width 22 height 29
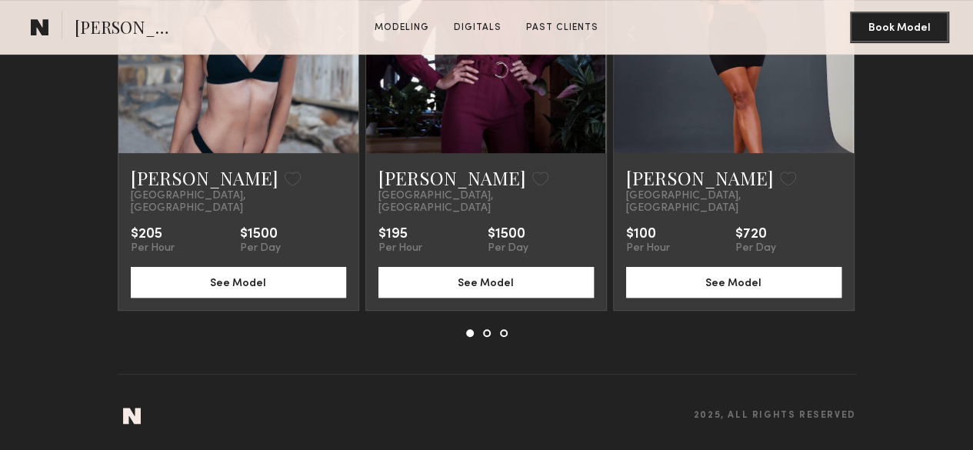
click at [332, 48] on common-icon at bounding box center [341, 32] width 22 height 29
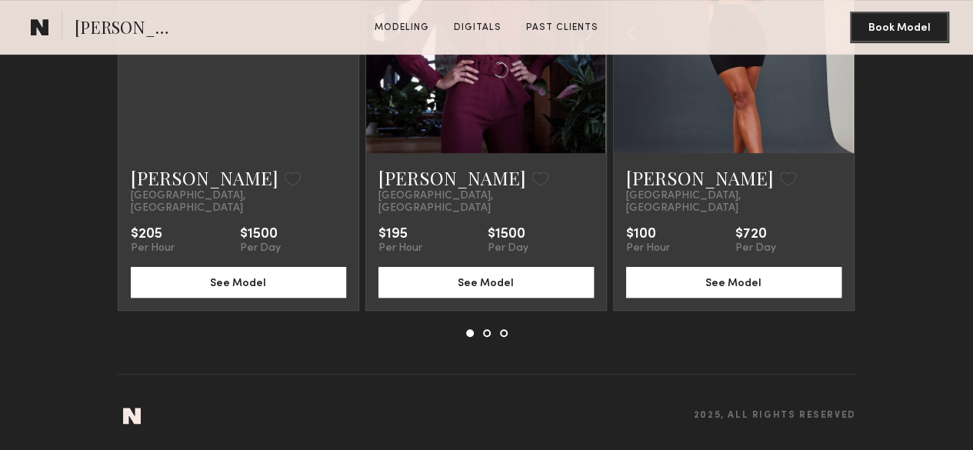
click at [332, 153] on div at bounding box center [238, 33] width 240 height 240
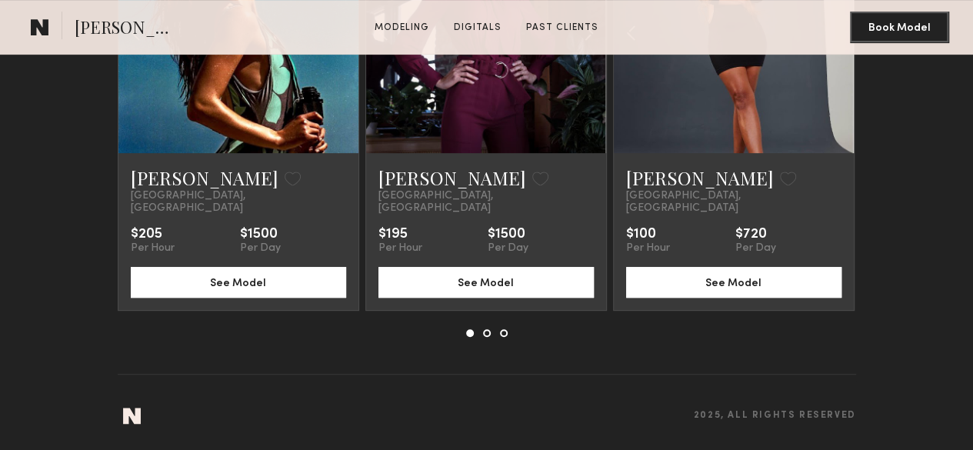
click at [0, 0] on common-icon at bounding box center [0, 0] width 0 height 0
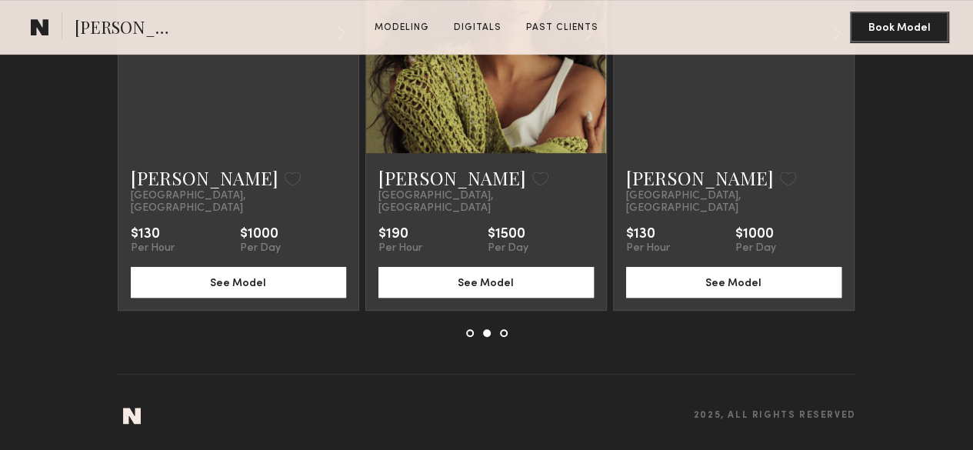
click at [0, 0] on common-icon at bounding box center [0, 0] width 0 height 0
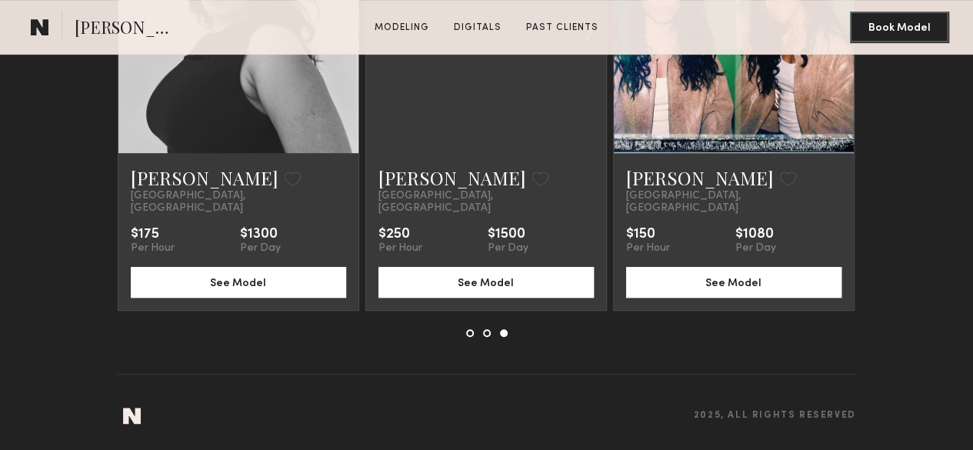
click at [926, 285] on section "You may also be interested in… Madi B. Favorite Los Angeles, CA $205 Per Hour $…" at bounding box center [486, 141] width 973 height 618
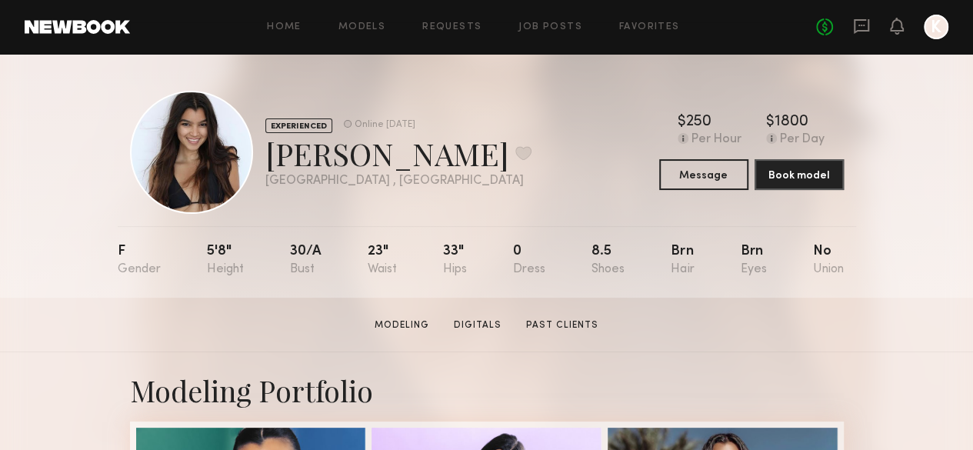
scroll to position [8, 0]
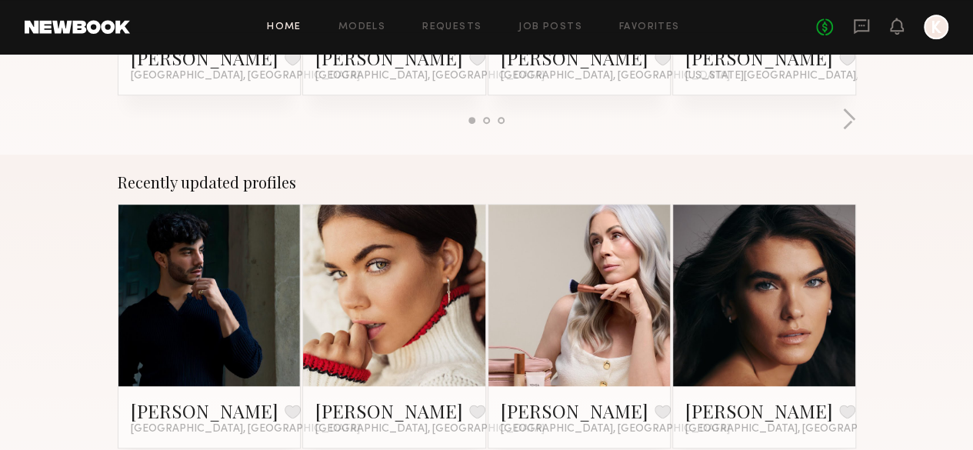
scroll to position [358, 0]
